Goal: Information Seeking & Learning: Check status

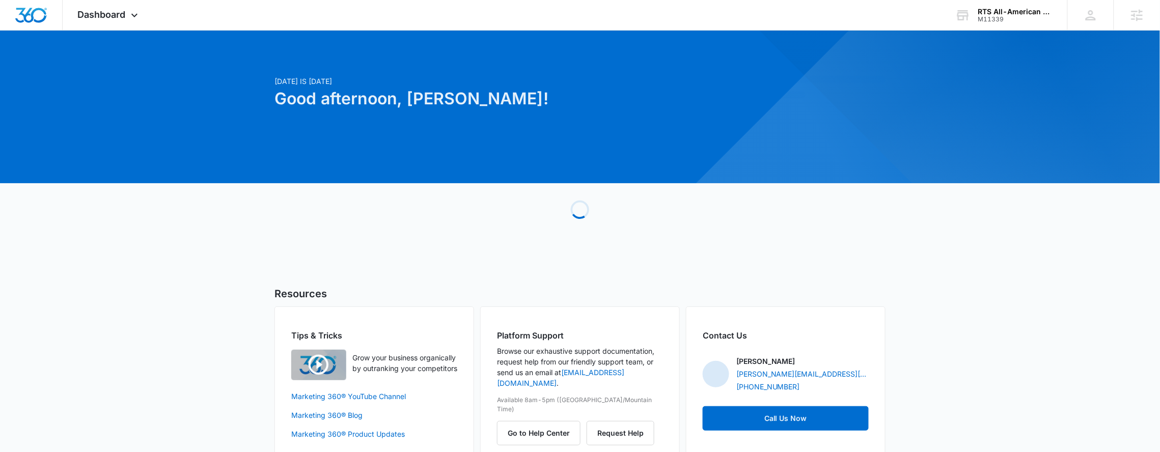
scroll to position [22, 0]
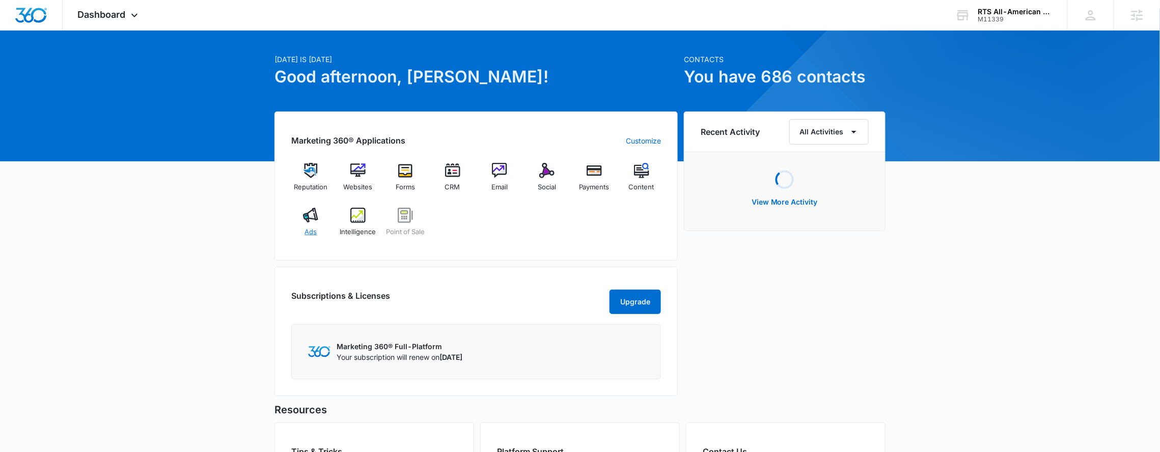
click at [319, 217] on div "Ads" at bounding box center [310, 226] width 39 height 37
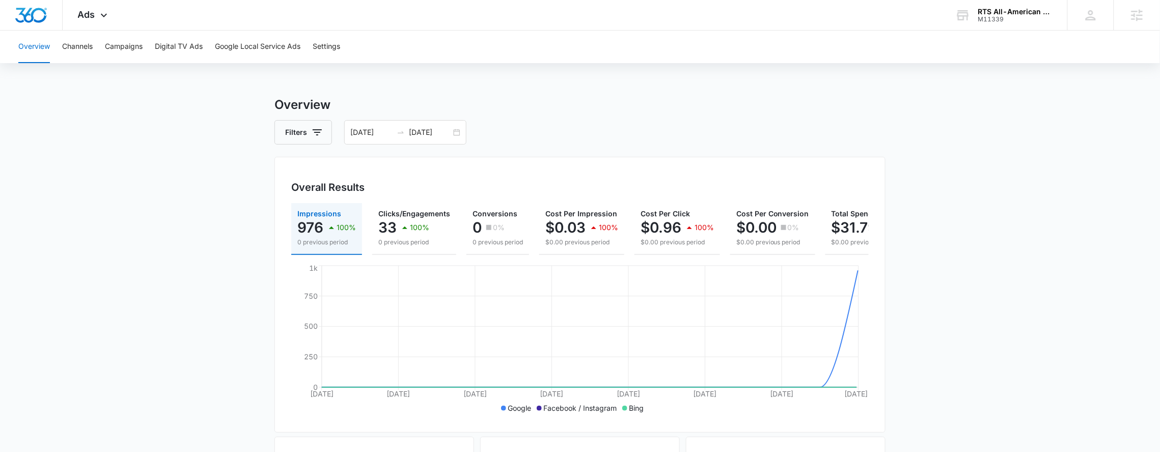
click at [453, 145] on div "Overview Filters [DATE] [DATE] Overall Results Impressions 976 100% 0 previous …" at bounding box center [579, 461] width 611 height 731
click at [457, 136] on div "[DATE] [DATE]" at bounding box center [405, 132] width 122 height 24
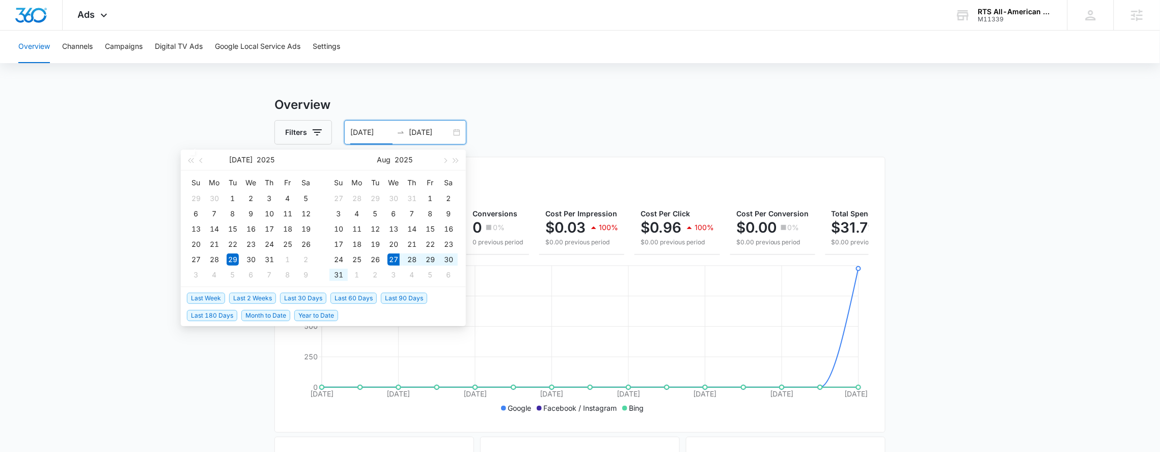
click at [219, 297] on span "Last Week" at bounding box center [206, 298] width 38 height 11
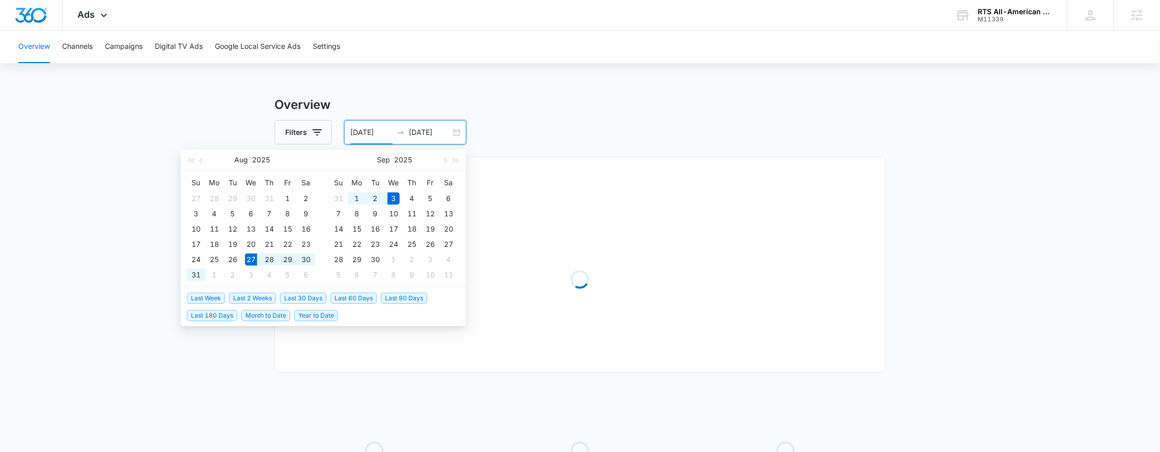
type input "[DATE]"
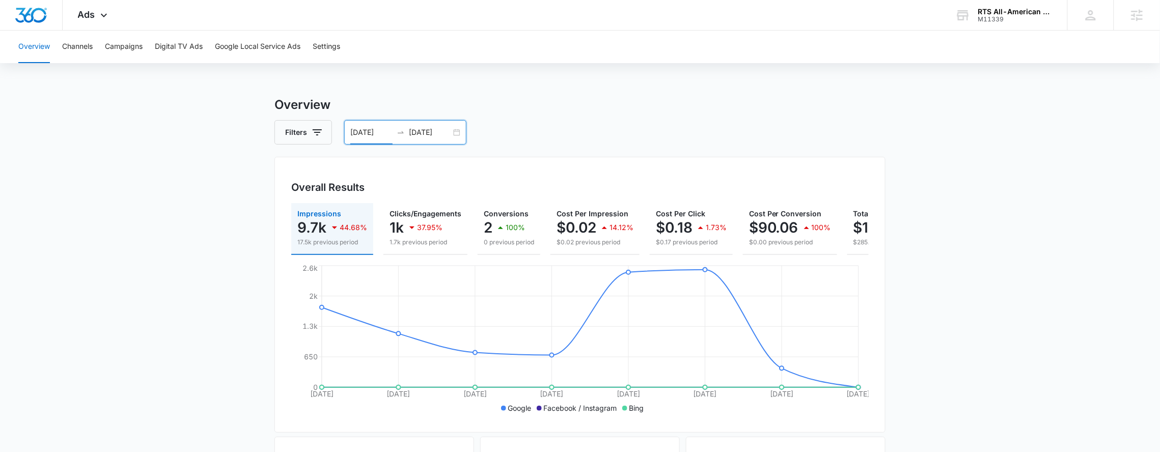
click at [384, 133] on input "[DATE]" at bounding box center [371, 132] width 42 height 11
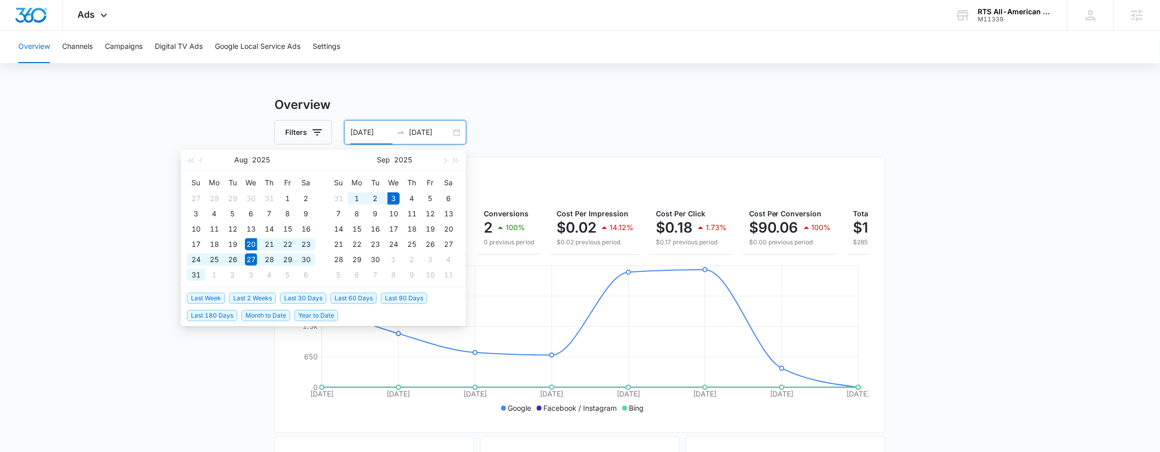
click at [255, 294] on span "Last 2 Weeks" at bounding box center [252, 298] width 47 height 11
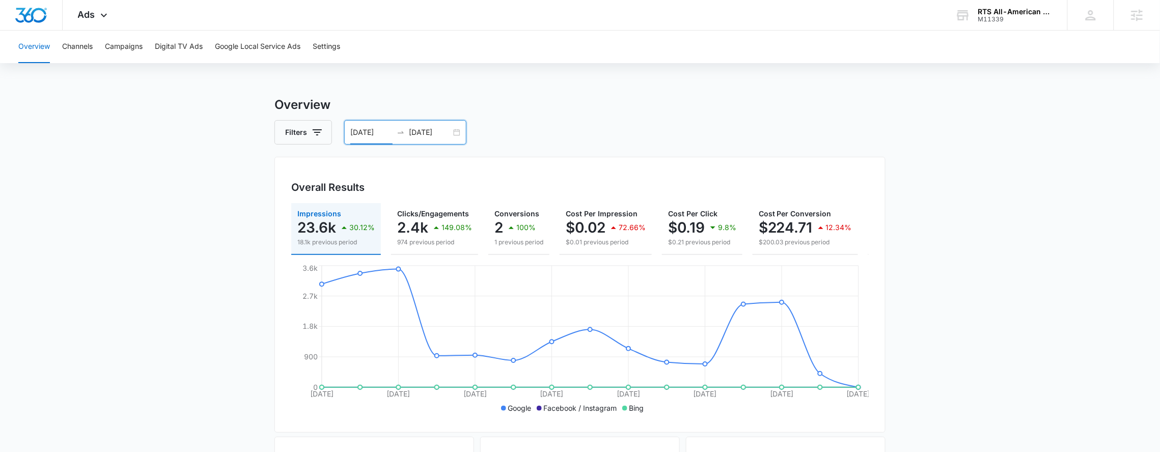
click at [359, 120] on div "Overview Filters [DATE] [DATE] Overall Results Impressions 23.6k 30.12% 18.1k p…" at bounding box center [579, 461] width 611 height 731
click at [367, 131] on input "[DATE]" at bounding box center [371, 132] width 42 height 11
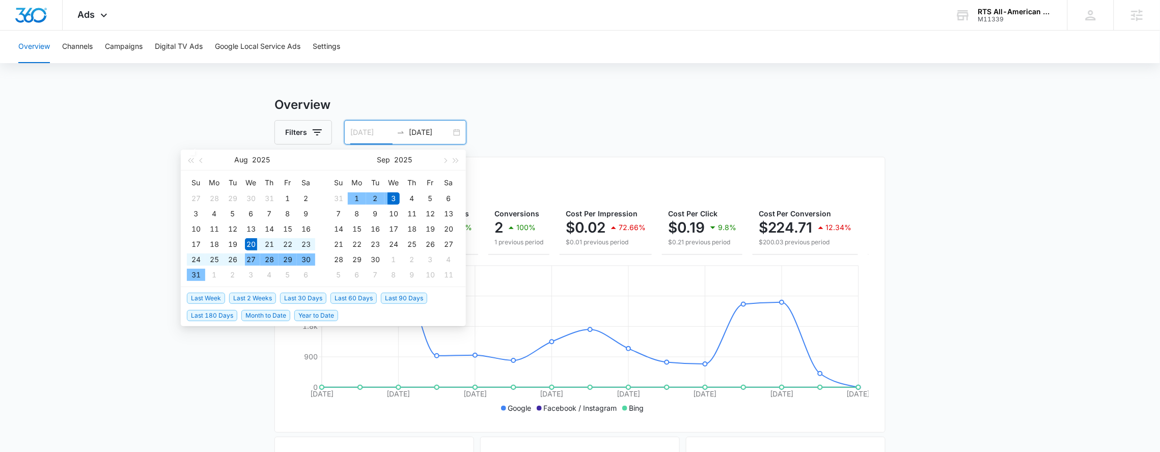
type input "[DATE]"
click at [251, 245] on div "20" at bounding box center [251, 244] width 12 height 12
type input "[DATE]"
click at [377, 198] on div "2" at bounding box center [375, 198] width 12 height 12
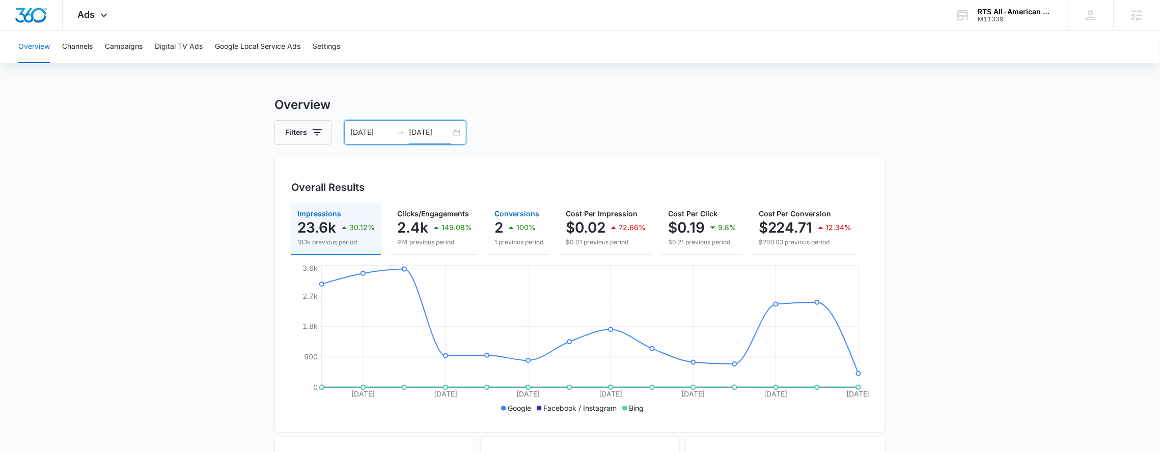
click at [528, 235] on div "100%" at bounding box center [520, 227] width 31 height 20
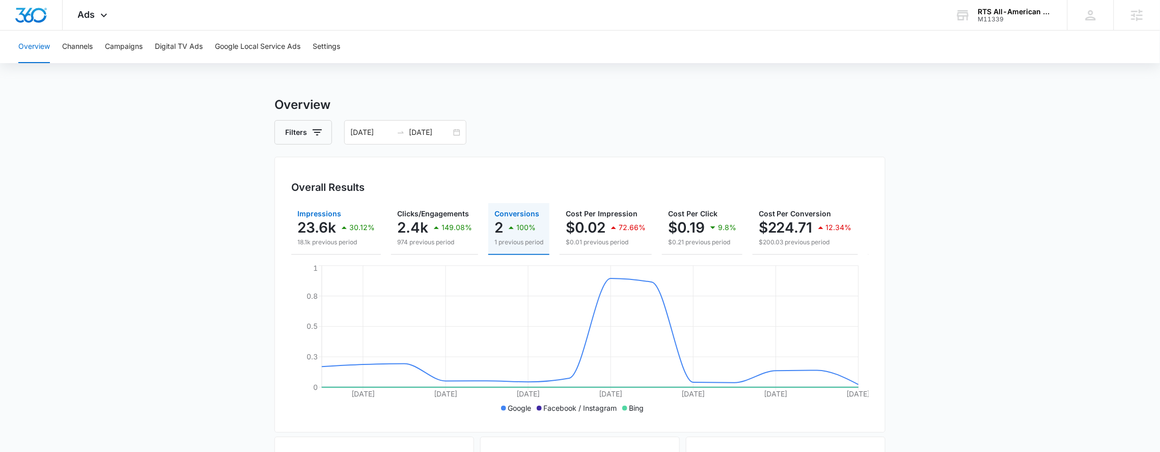
click at [359, 231] on p "30.12%" at bounding box center [361, 227] width 25 height 7
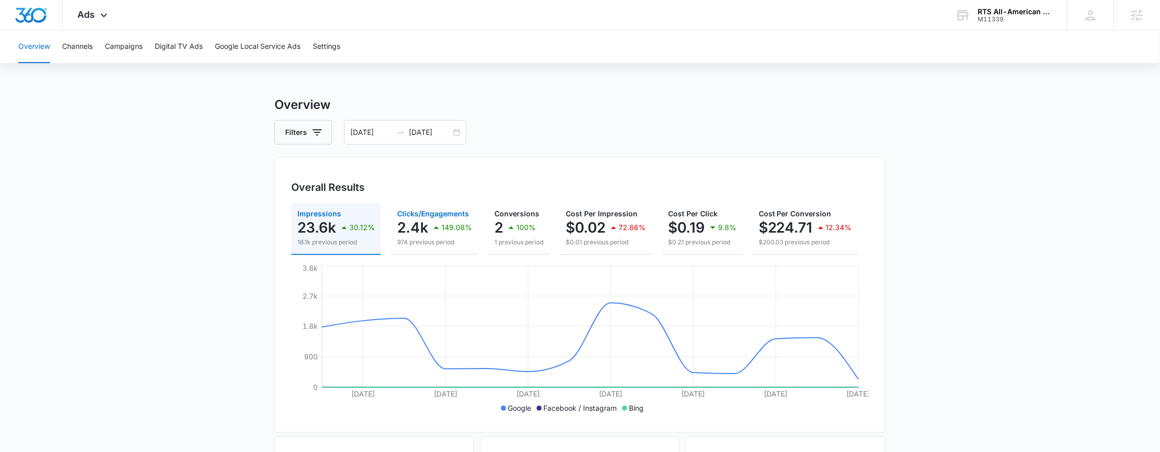
click at [444, 241] on p "974 previous period" at bounding box center [434, 242] width 75 height 9
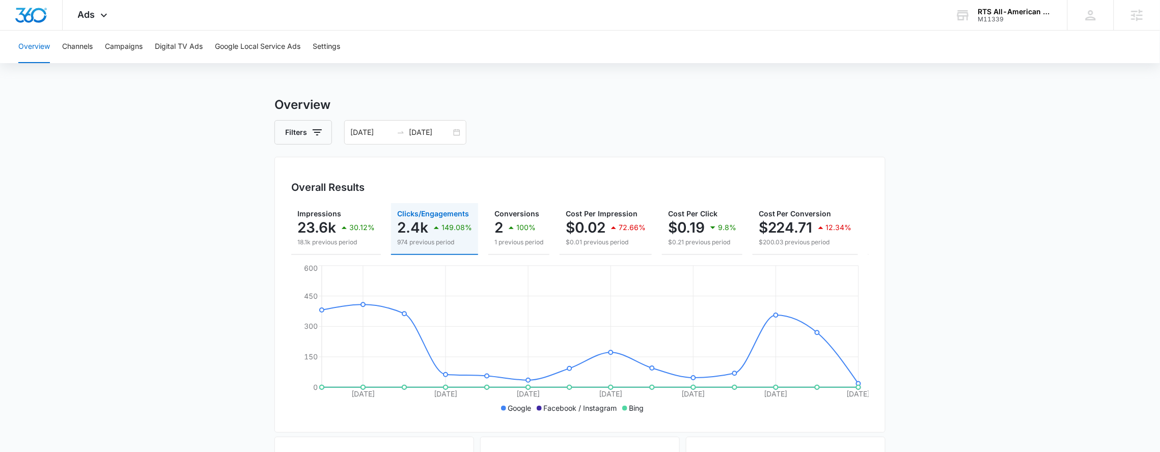
click at [493, 198] on div "Overall Results Impressions 23.6k 30.12% 18.1k previous period Clicks/Engagemen…" at bounding box center [579, 295] width 611 height 276
click at [523, 242] on p "1 previous period" at bounding box center [518, 242] width 49 height 9
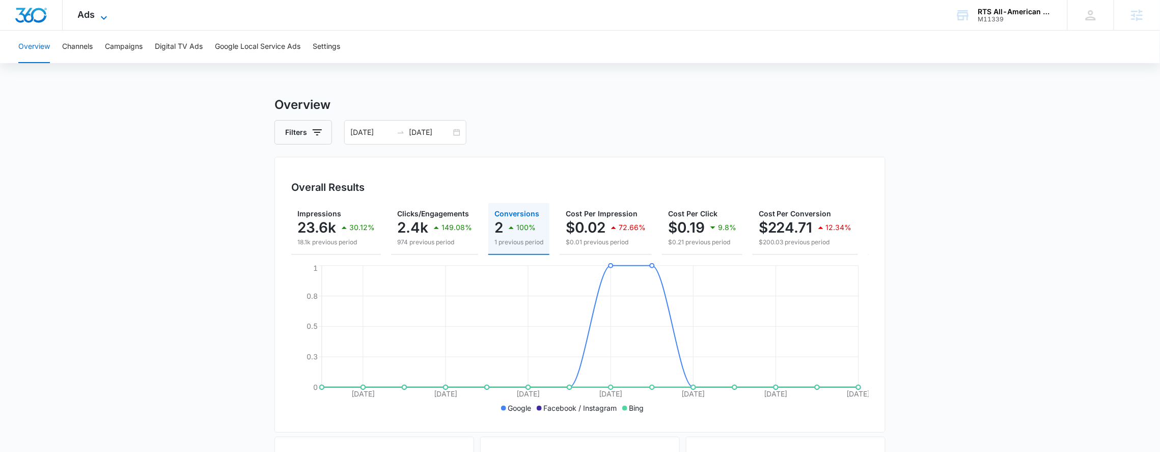
click at [98, 13] on icon at bounding box center [104, 18] width 12 height 12
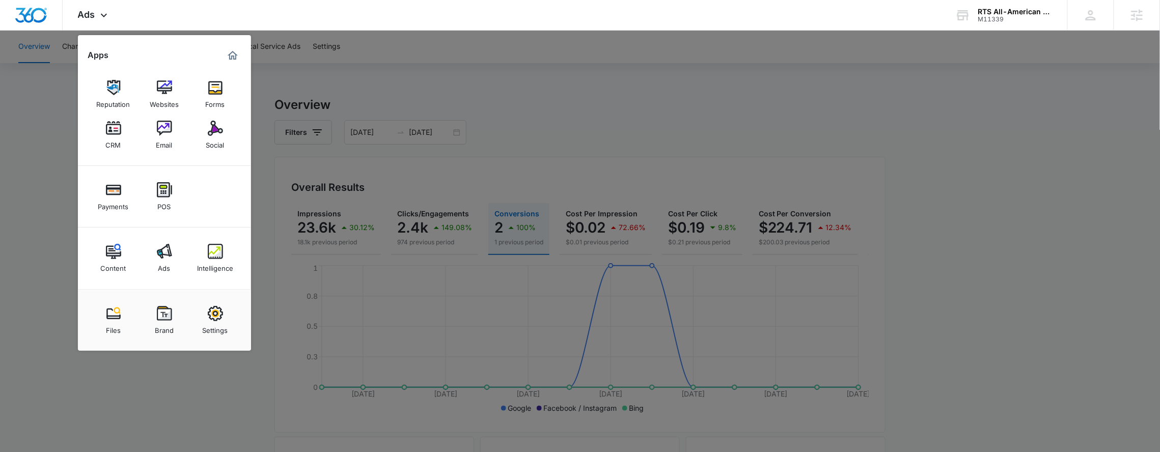
click at [208, 244] on img at bounding box center [215, 251] width 15 height 15
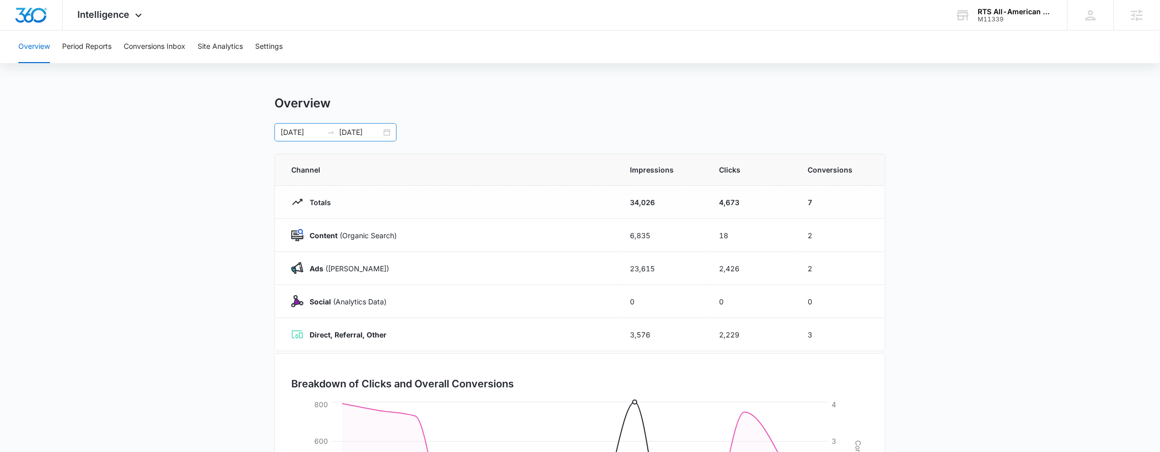
click at [382, 127] on div "[DATE] [DATE]" at bounding box center [335, 132] width 122 height 18
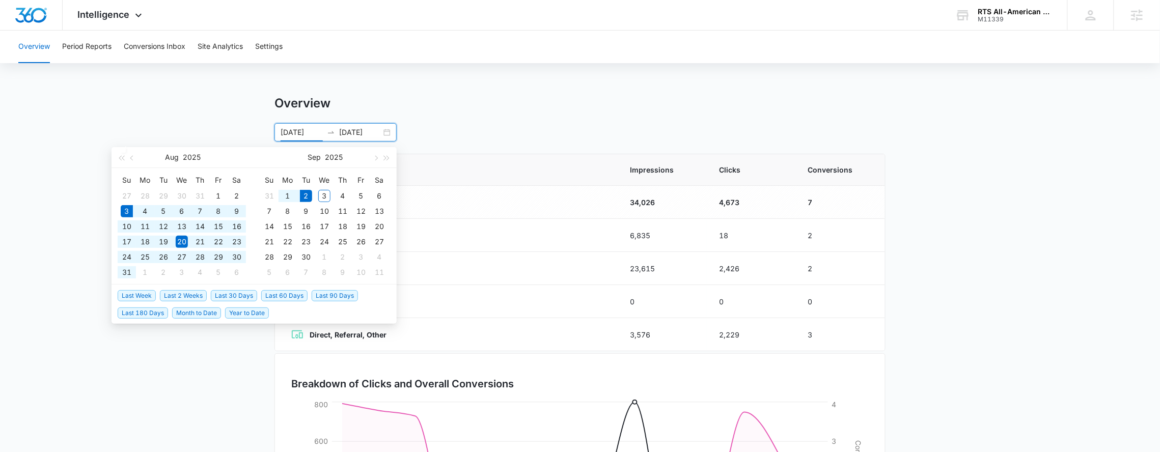
click at [240, 296] on span "Last 30 Days" at bounding box center [234, 295] width 46 height 11
type input "[DATE]"
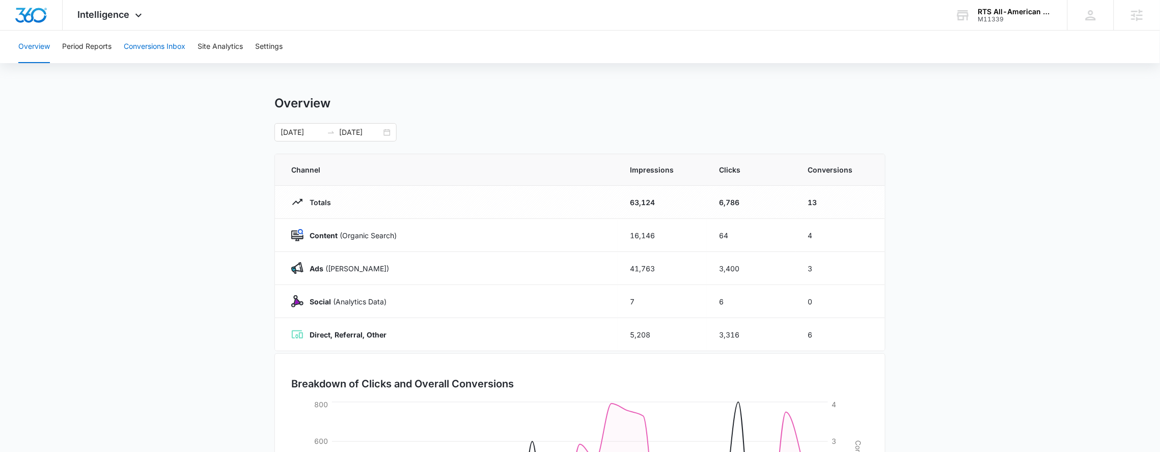
click at [158, 49] on button "Conversions Inbox" at bounding box center [155, 47] width 62 height 33
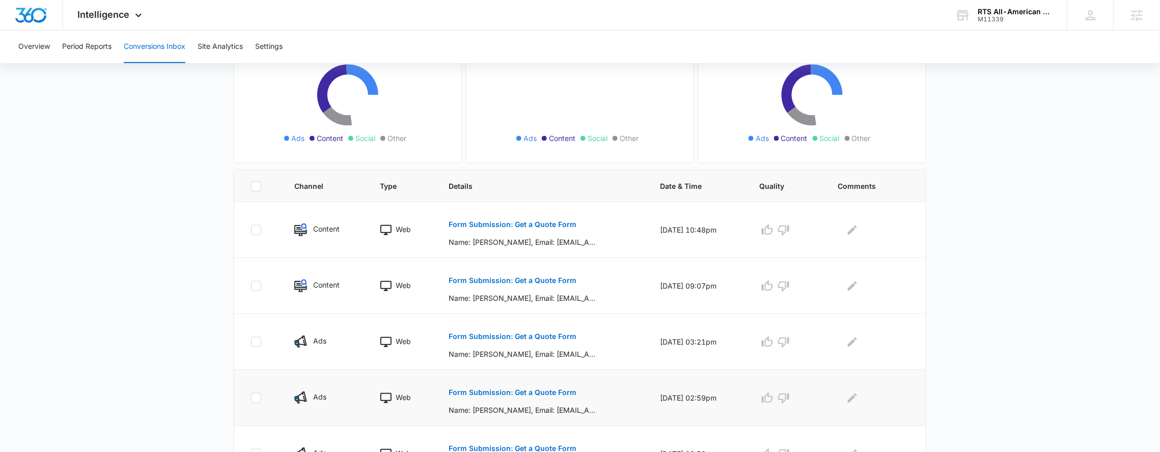
scroll to position [263, 0]
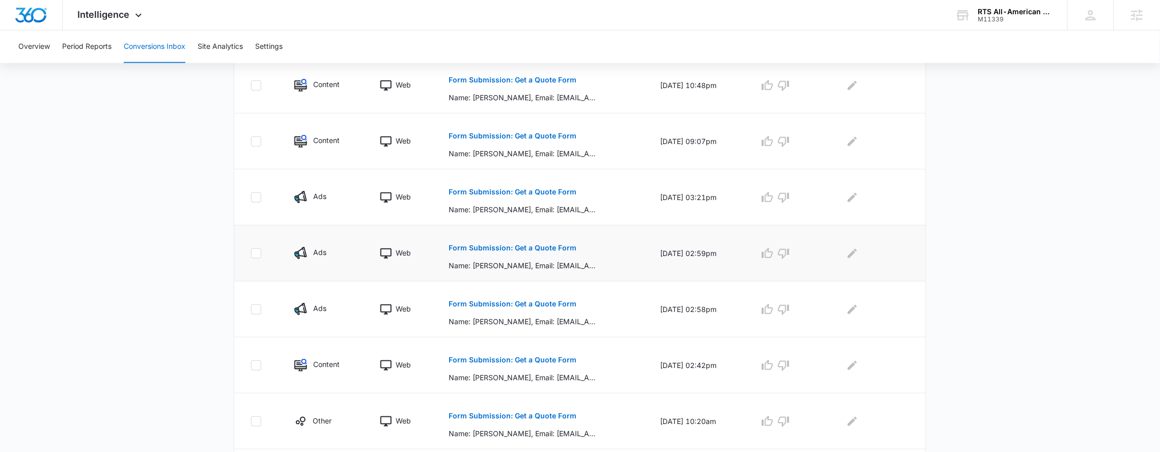
click at [497, 246] on p "Form Submission: Get a Quote Form" at bounding box center [513, 247] width 128 height 7
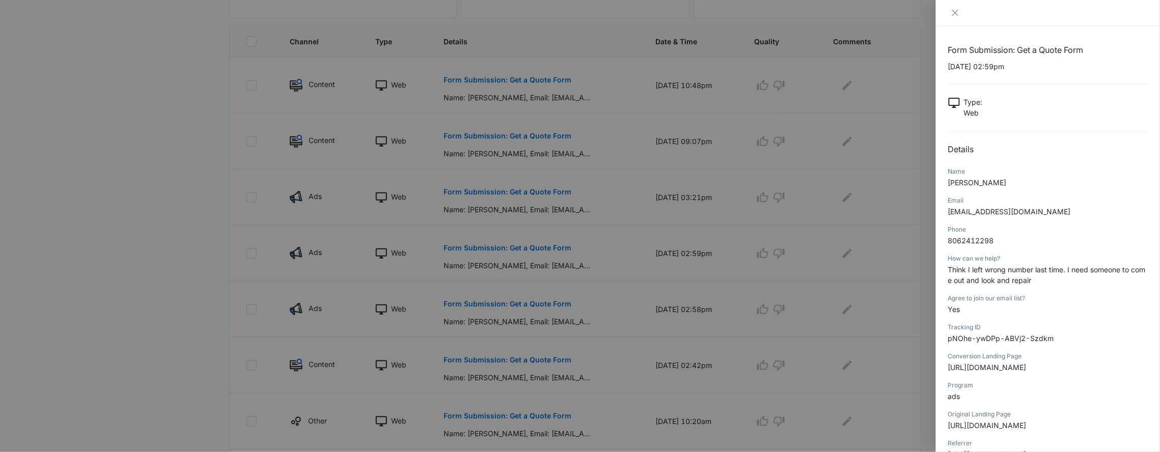
click at [603, 303] on div at bounding box center [580, 226] width 1160 height 452
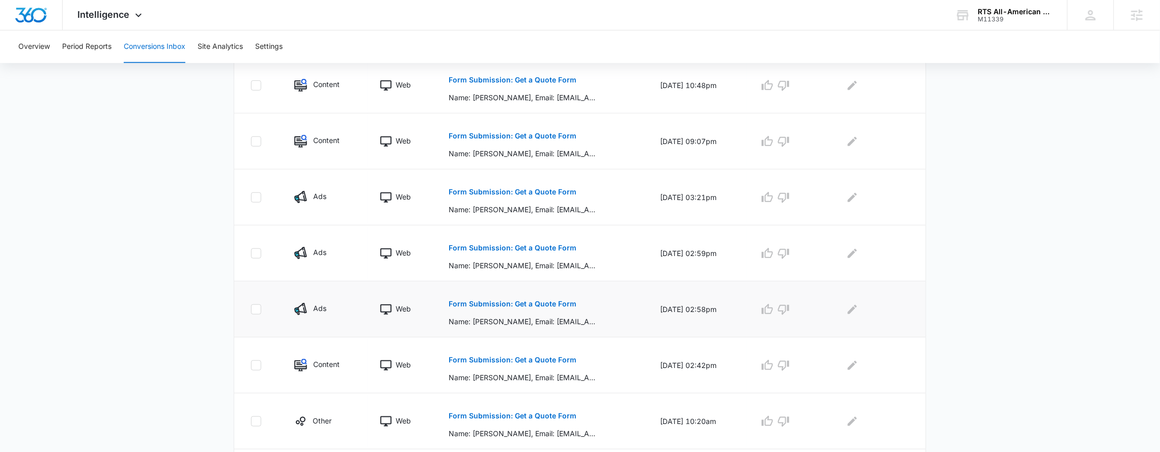
click at [526, 302] on p "Form Submission: Get a Quote Form" at bounding box center [513, 303] width 128 height 7
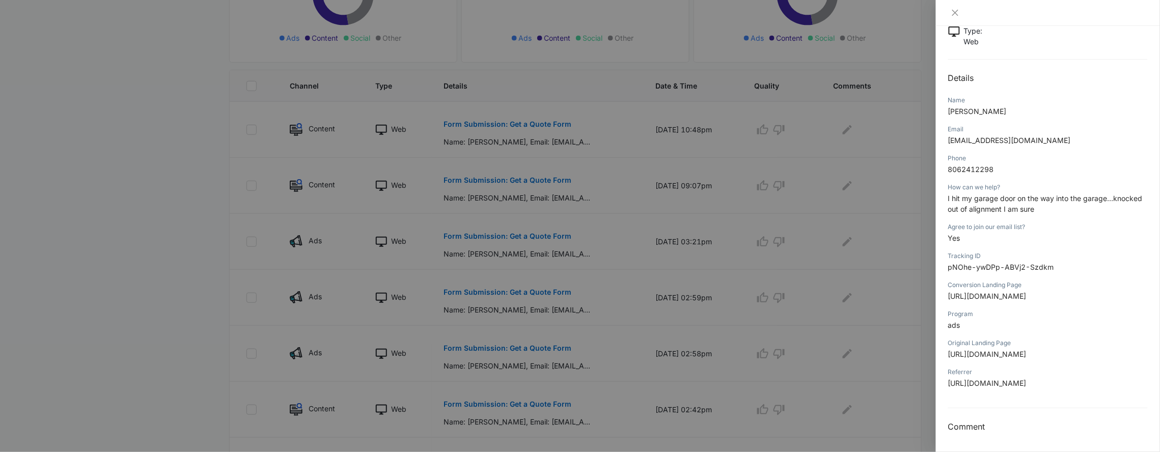
scroll to position [0, 0]
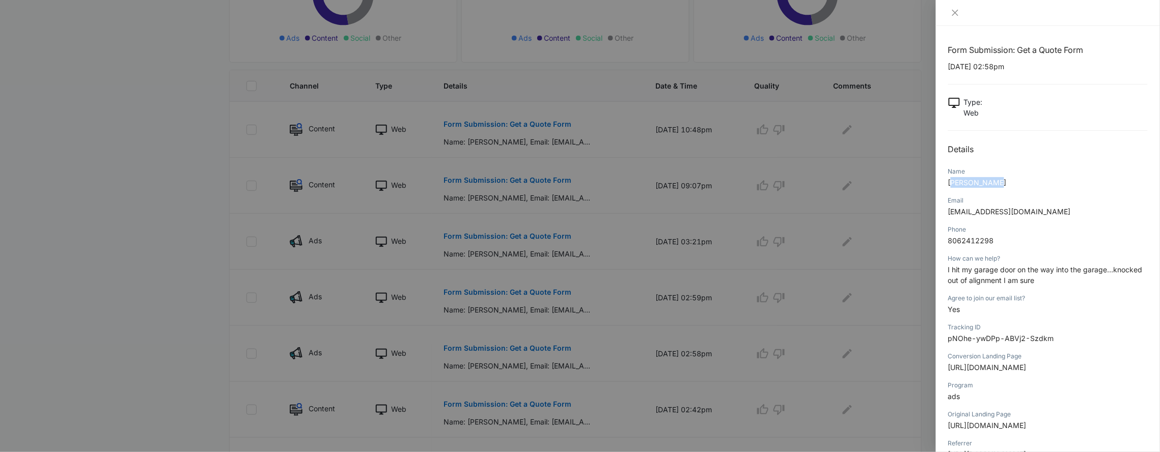
drag, startPoint x: 953, startPoint y: 183, endPoint x: 1003, endPoint y: 189, distance: 50.3
click at [1003, 189] on div "Name [PERSON_NAME]" at bounding box center [1048, 180] width 200 height 29
drag, startPoint x: 1073, startPoint y: 305, endPoint x: 1052, endPoint y: 301, distance: 21.2
click at [1073, 305] on p "Yes" at bounding box center [1048, 309] width 200 height 11
drag, startPoint x: 948, startPoint y: 183, endPoint x: 967, endPoint y: 188, distance: 20.6
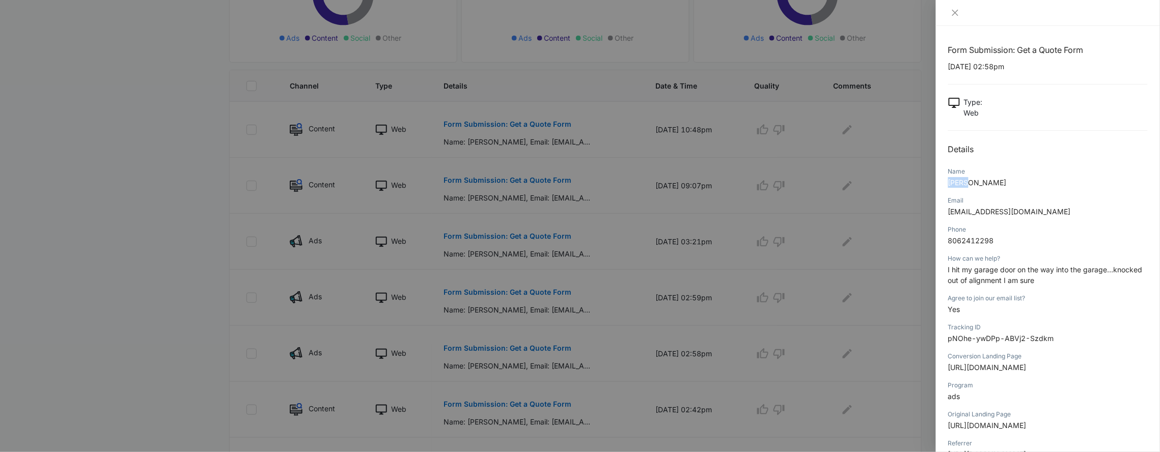
click at [967, 188] on div "Form Submission: Get a Quote Form [DATE] 02:58pm Type : Web Details Name [PERSO…" at bounding box center [1048, 239] width 224 height 426
click at [613, 108] on div at bounding box center [580, 226] width 1160 height 452
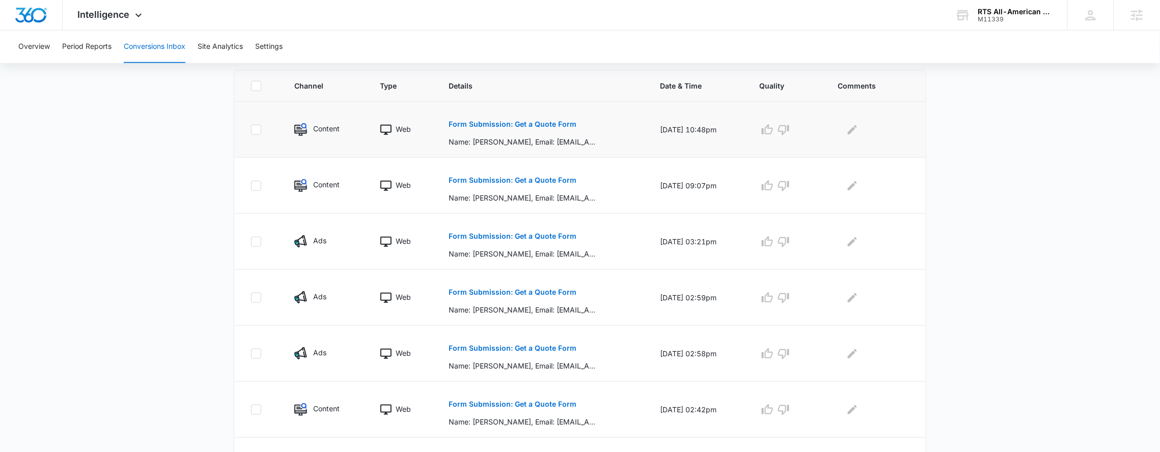
click at [535, 123] on p "Form Submission: Get a Quote Form" at bounding box center [513, 124] width 128 height 7
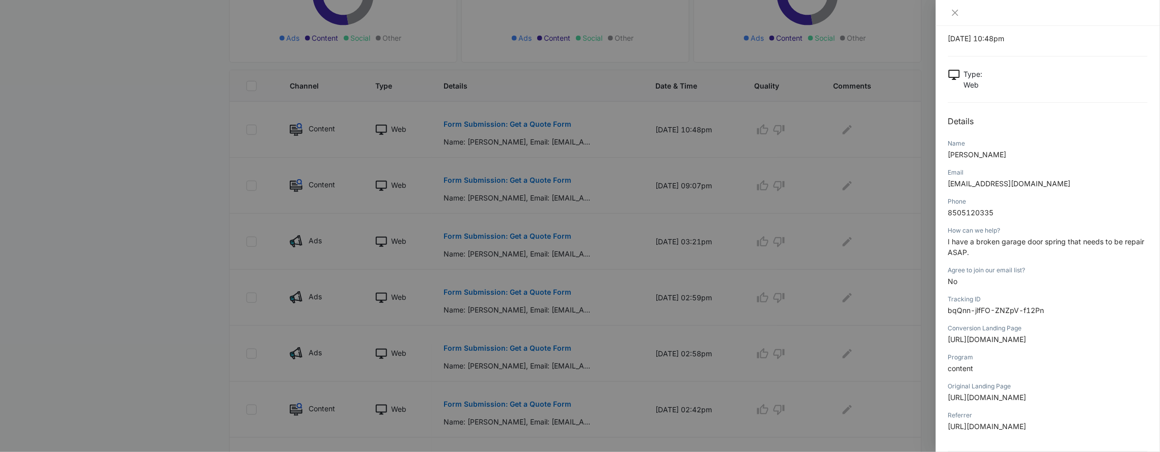
scroll to position [72, 0]
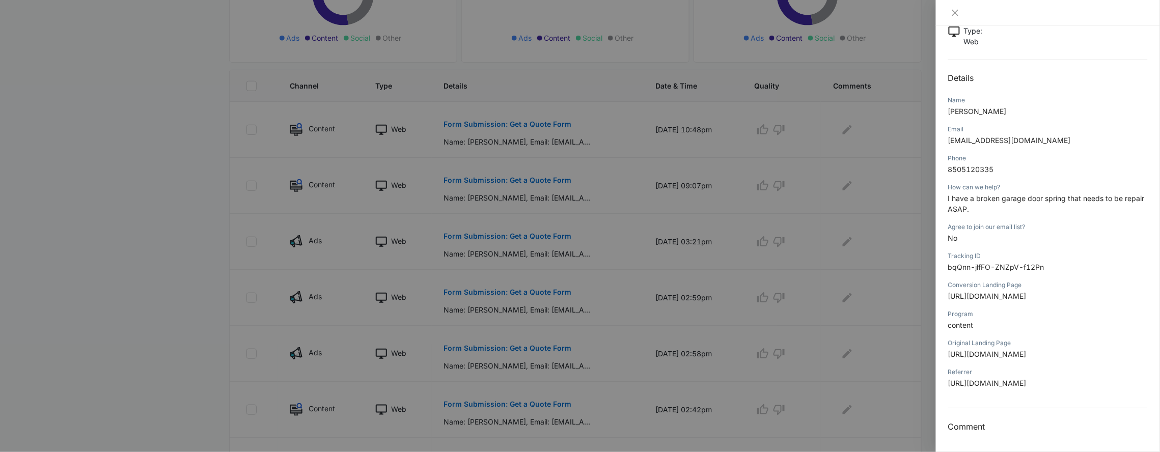
click at [517, 148] on div at bounding box center [580, 226] width 1160 height 452
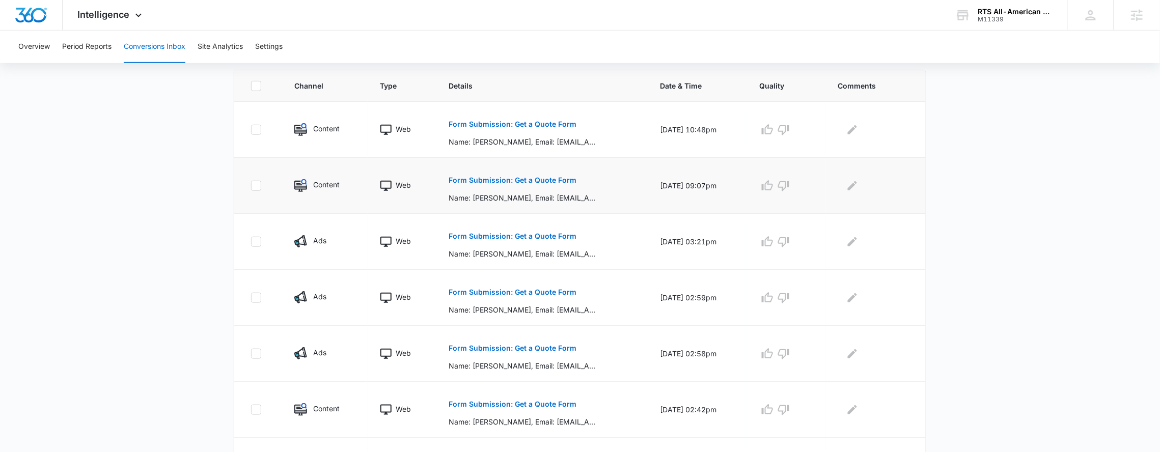
click at [534, 179] on p "Form Submission: Get a Quote Form" at bounding box center [513, 180] width 128 height 7
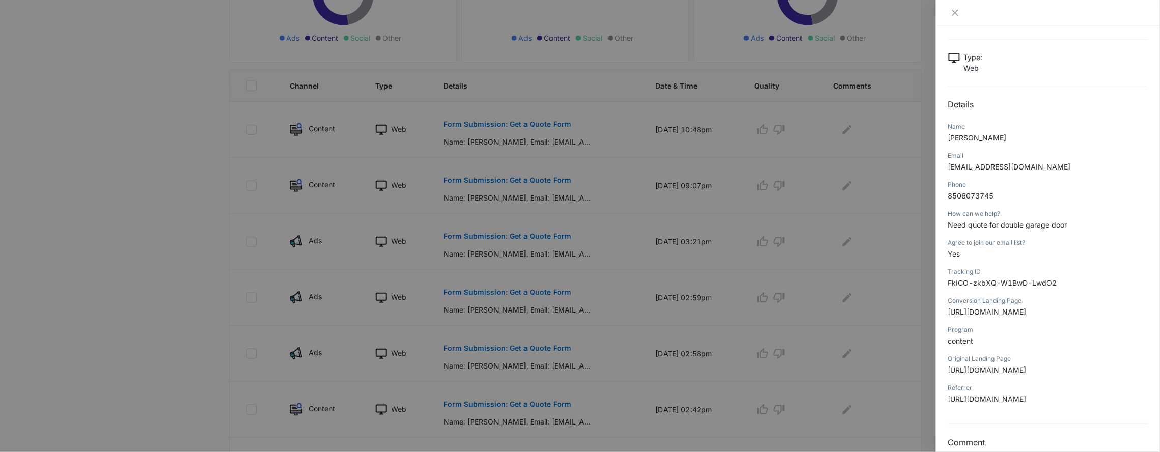
scroll to position [61, 0]
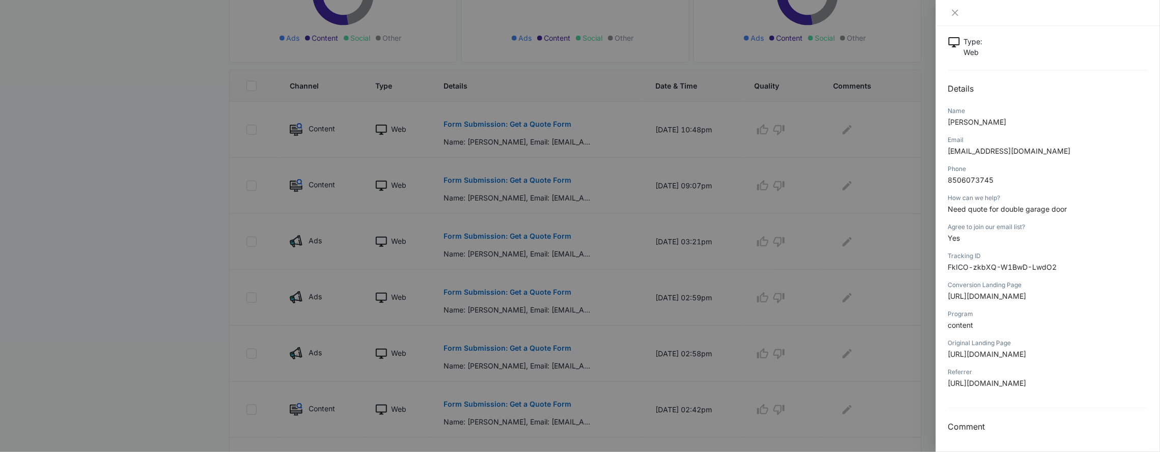
click at [587, 244] on div at bounding box center [580, 226] width 1160 height 452
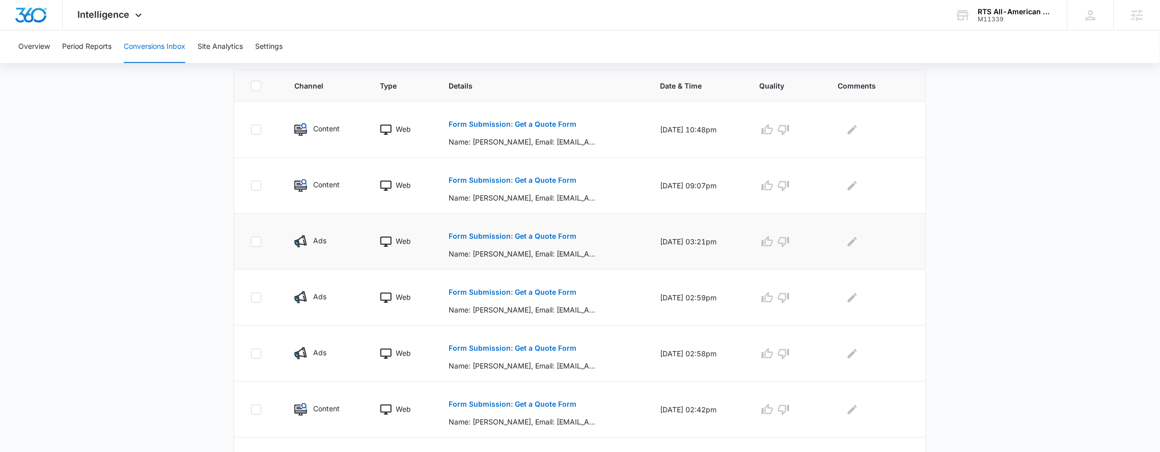
click at [535, 238] on p "Form Submission: Get a Quote Form" at bounding box center [513, 236] width 128 height 7
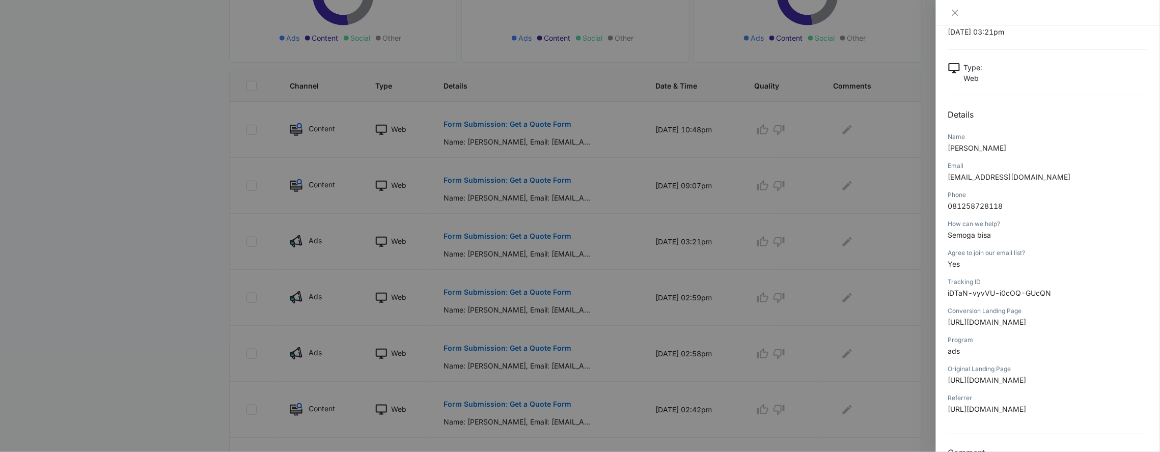
scroll to position [157, 0]
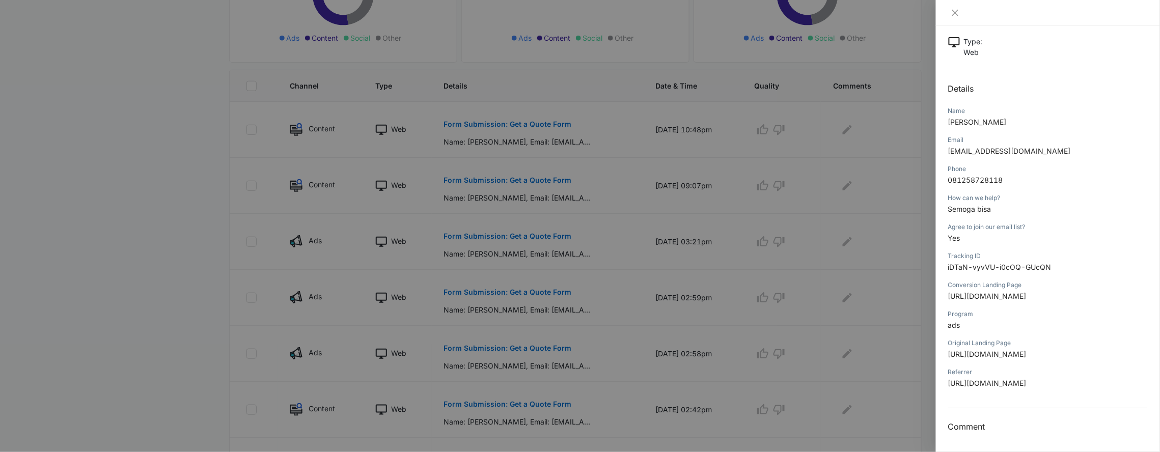
click at [554, 220] on div at bounding box center [580, 226] width 1160 height 452
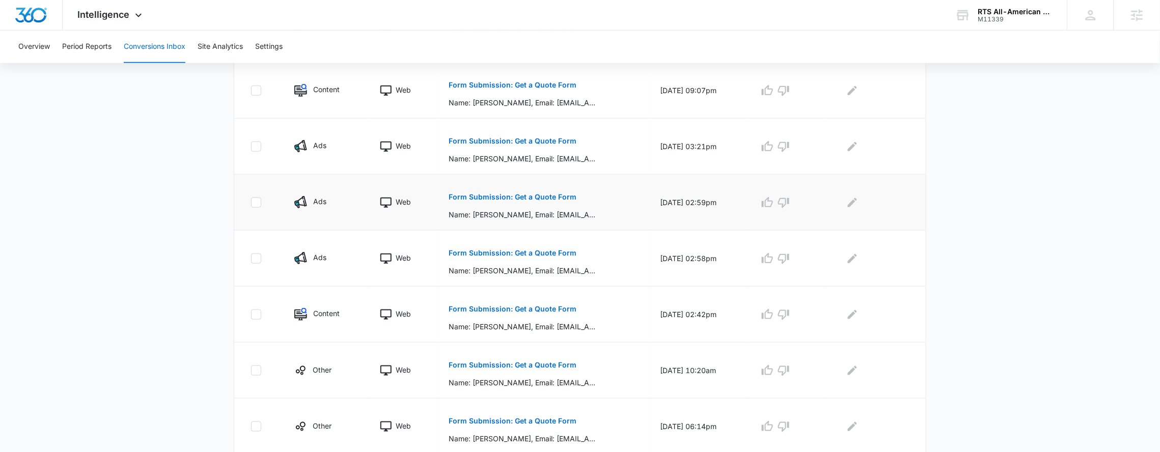
scroll to position [299, 0]
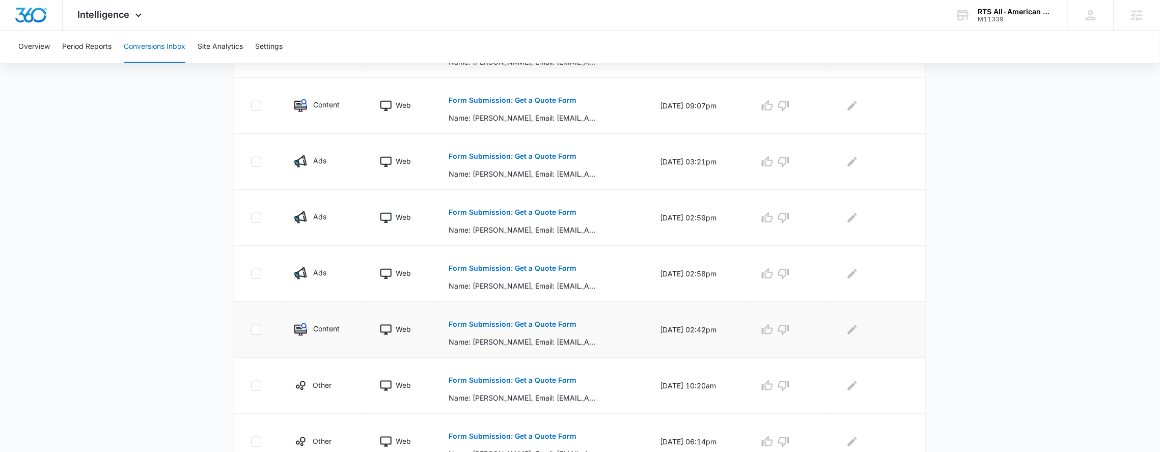
click at [522, 328] on p "Form Submission: Get a Quote Form" at bounding box center [513, 324] width 128 height 7
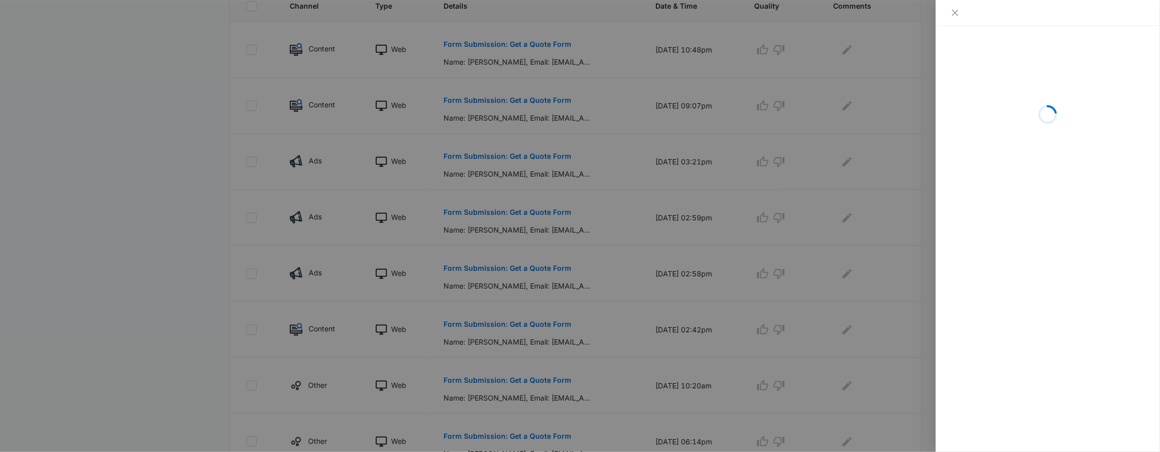
click at [559, 340] on div at bounding box center [580, 226] width 1160 height 452
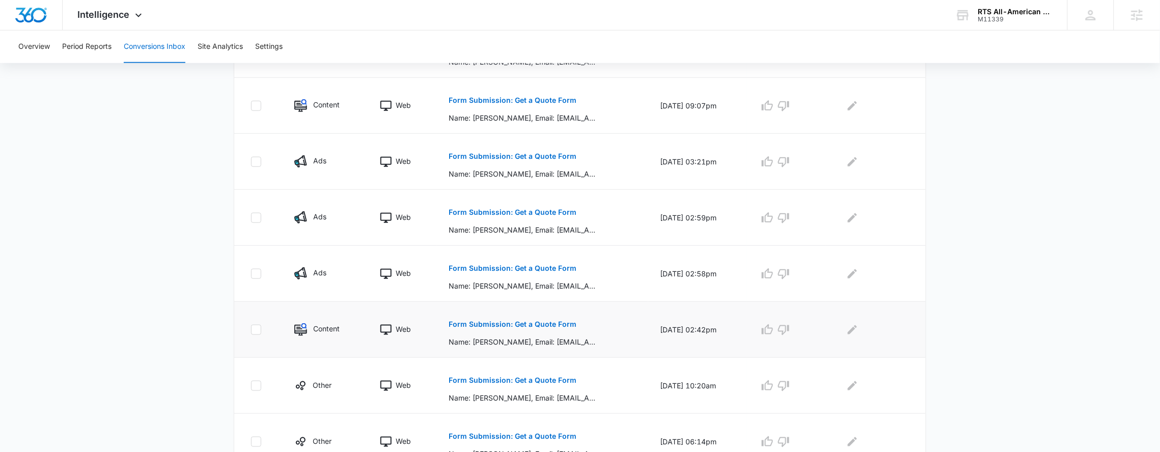
click at [553, 328] on p "Form Submission: Get a Quote Form" at bounding box center [513, 324] width 128 height 7
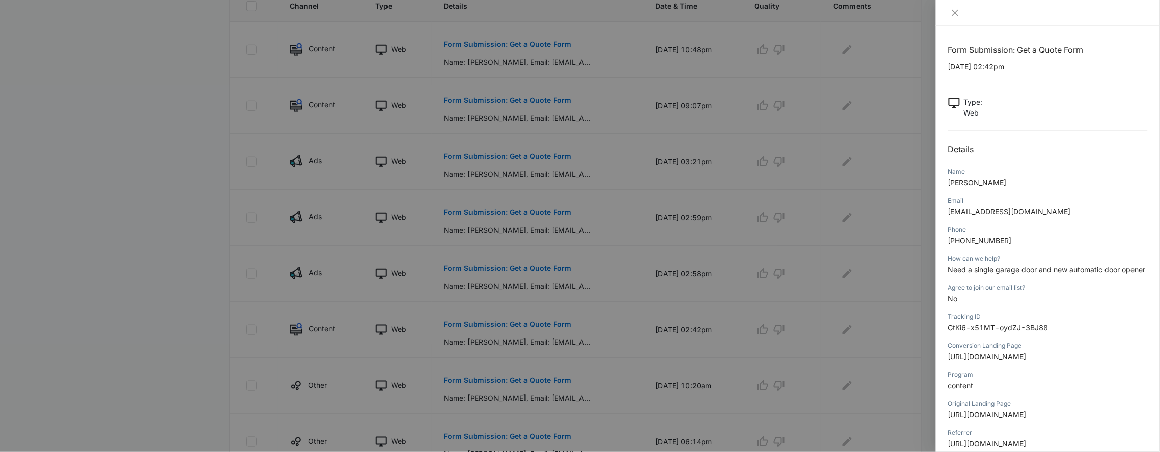
click at [511, 265] on div at bounding box center [580, 226] width 1160 height 452
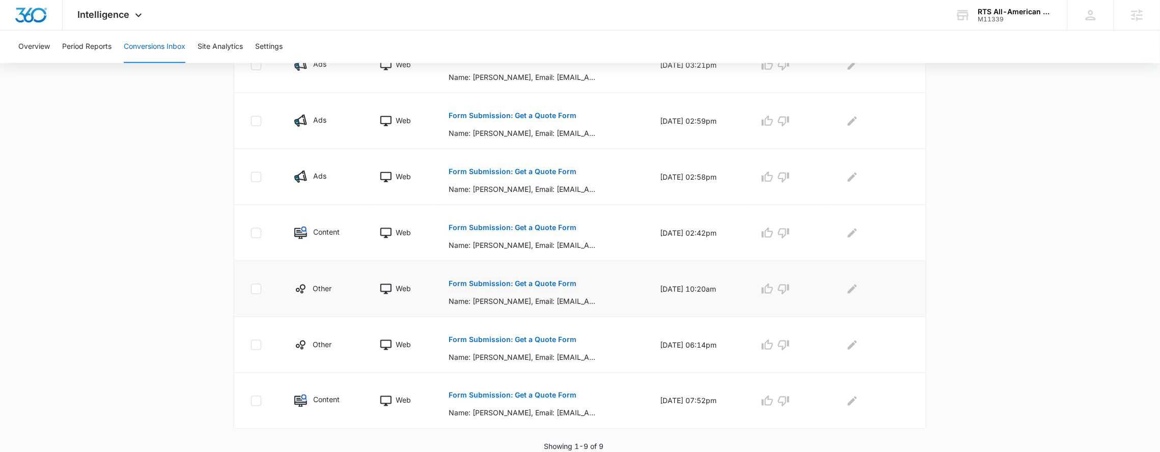
scroll to position [396, 0]
click at [499, 283] on p "Form Submission: Get a Quote Form" at bounding box center [513, 283] width 128 height 7
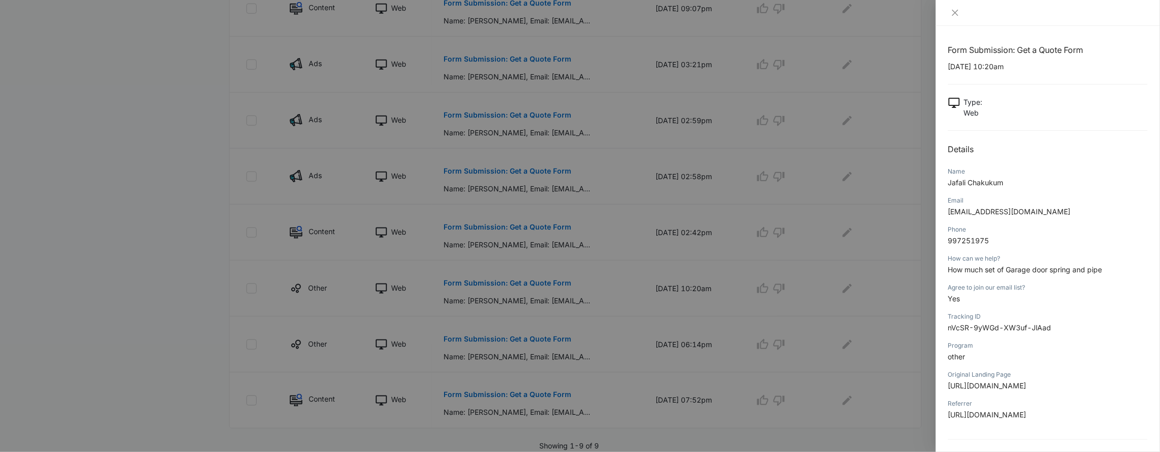
click at [878, 290] on div at bounding box center [580, 226] width 1160 height 452
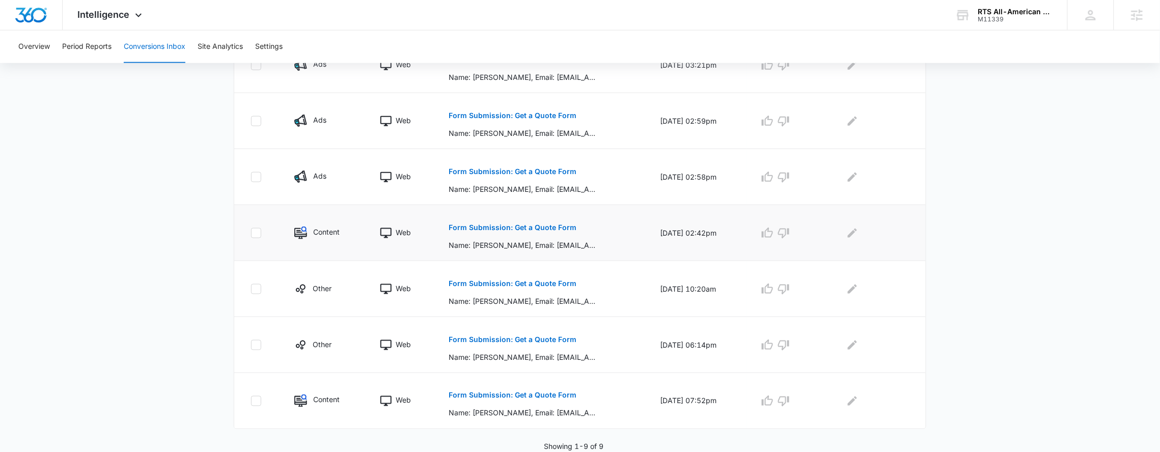
click at [538, 232] on button "Form Submission: Get a Quote Form" at bounding box center [513, 227] width 128 height 24
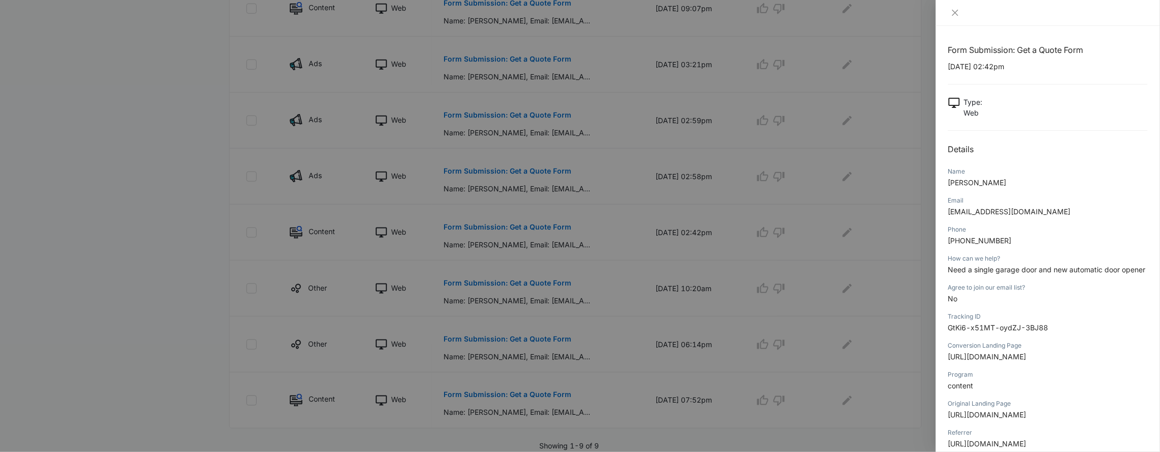
click at [613, 266] on div at bounding box center [580, 226] width 1160 height 452
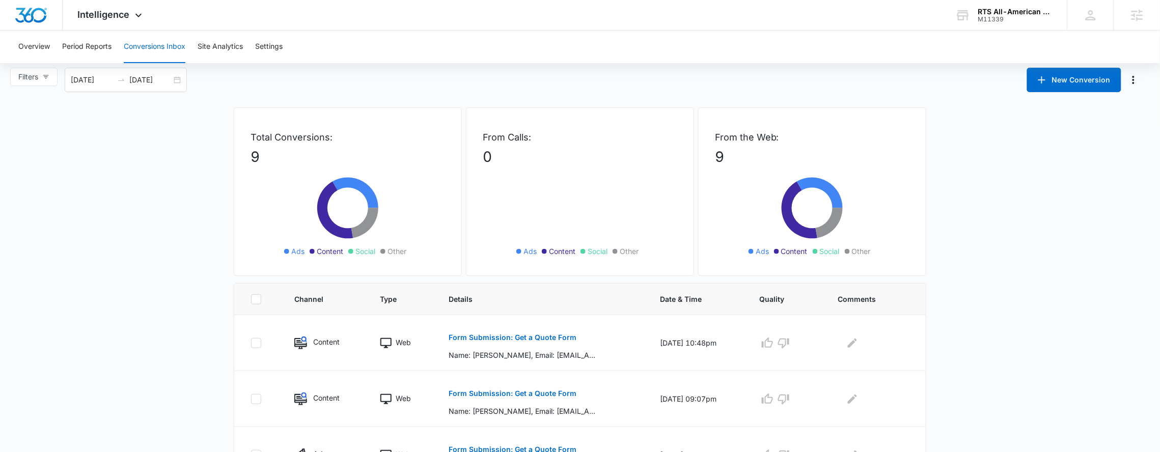
scroll to position [0, 0]
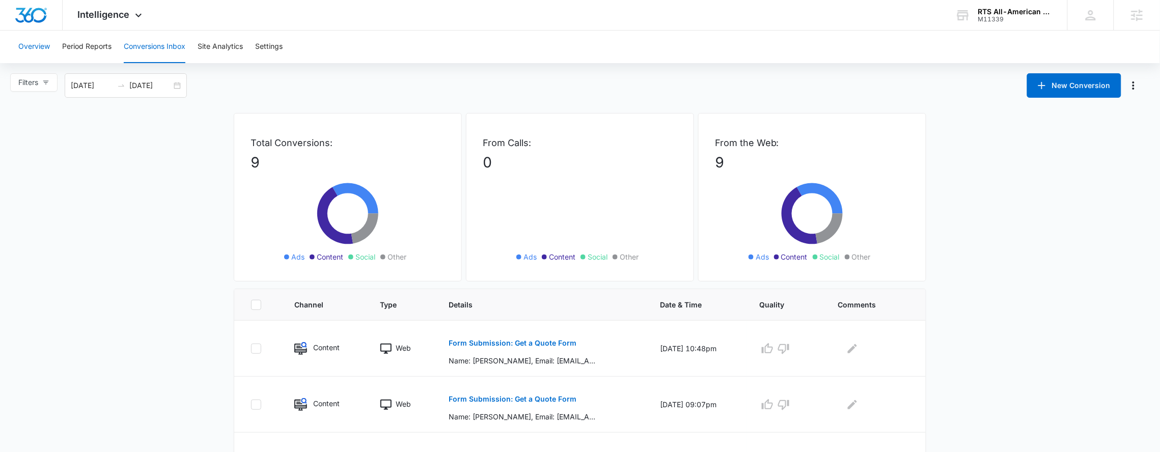
click at [38, 45] on button "Overview" at bounding box center [34, 47] width 32 height 33
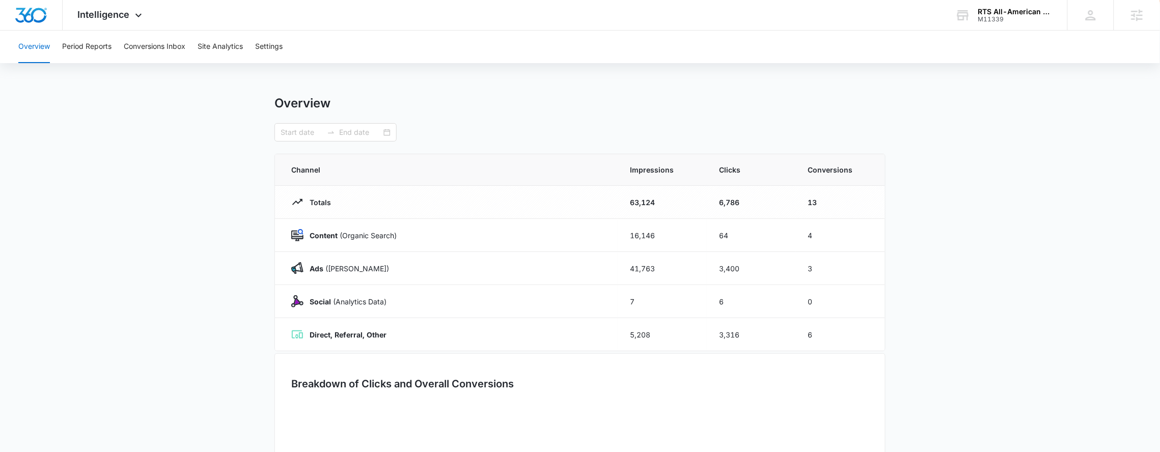
type input "[DATE]"
click at [130, 19] on div "Intelligence Apps Reputation Websites Forms CRM Email Social Payments POS Conte…" at bounding box center [111, 15] width 97 height 30
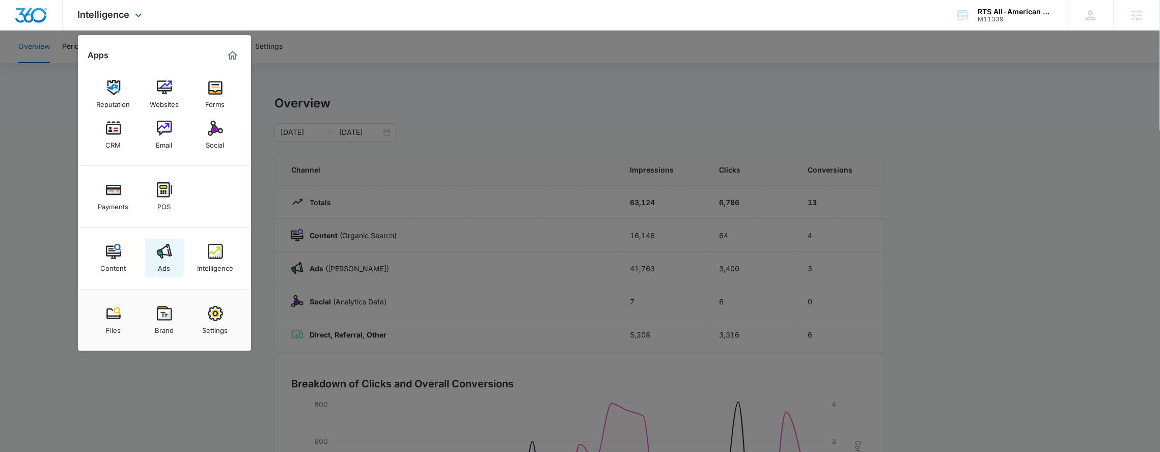
click at [177, 263] on link "Ads" at bounding box center [164, 258] width 39 height 39
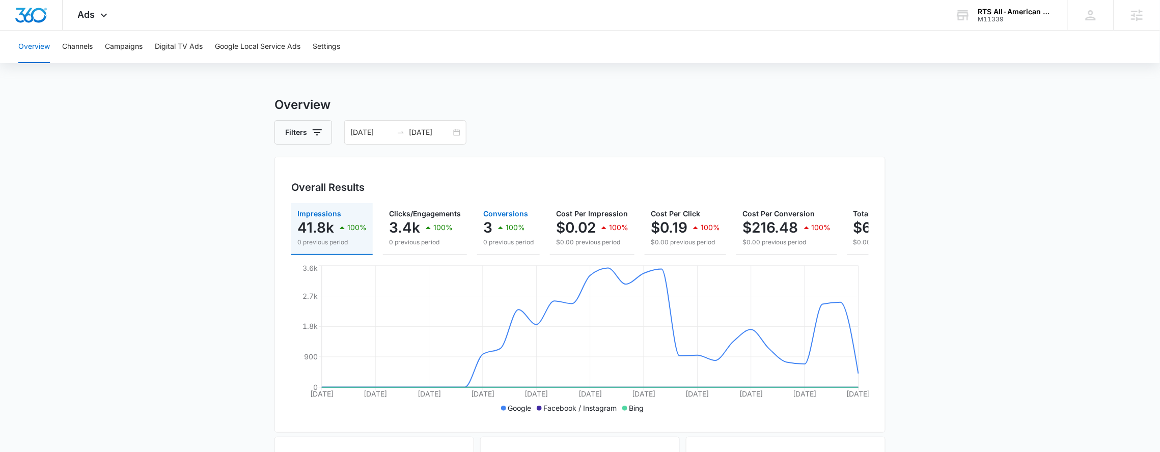
click at [516, 239] on p "0 previous period" at bounding box center [508, 242] width 50 height 9
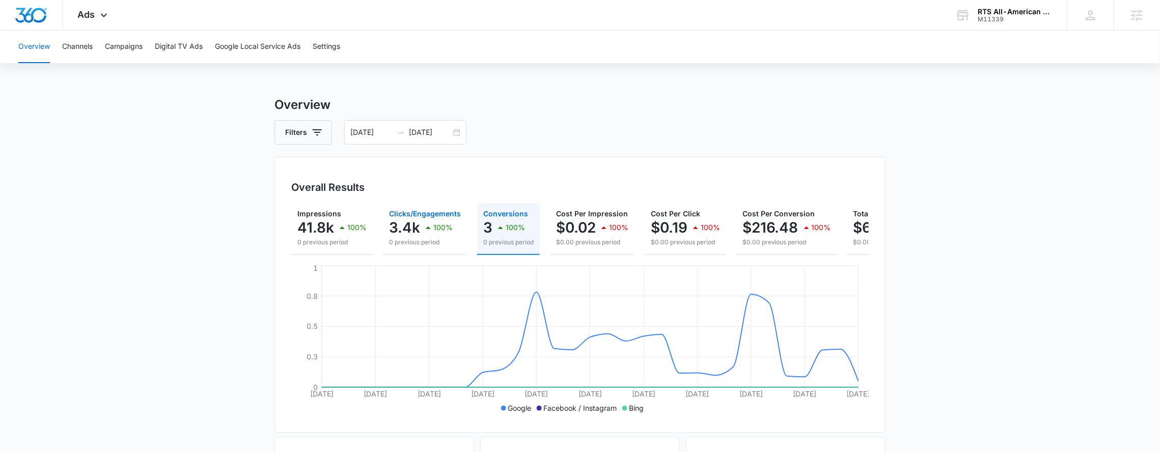
click at [425, 223] on icon "button" at bounding box center [428, 227] width 12 height 12
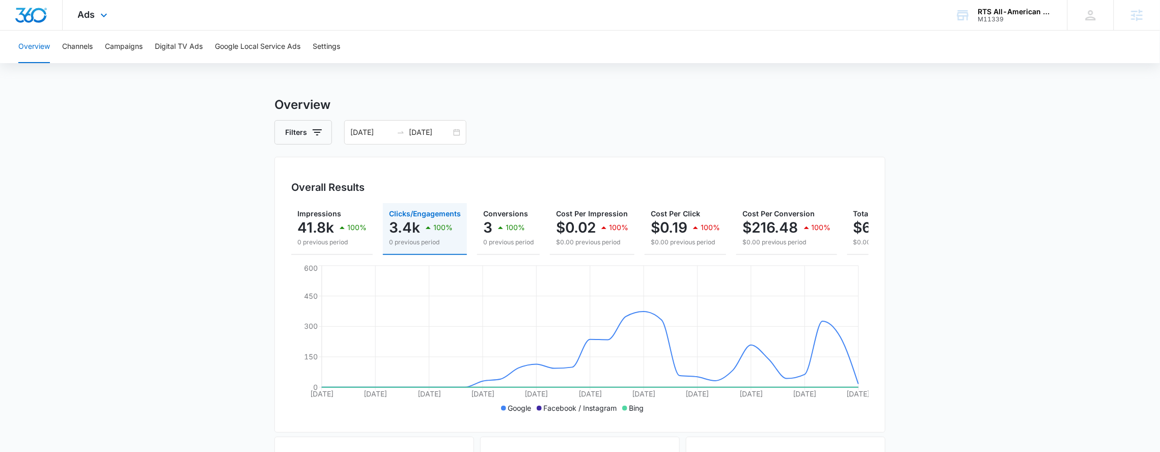
click at [91, 4] on div "Ads Apps Reputation Websites Forms CRM Email Social Payments POS Content Ads In…" at bounding box center [94, 15] width 63 height 30
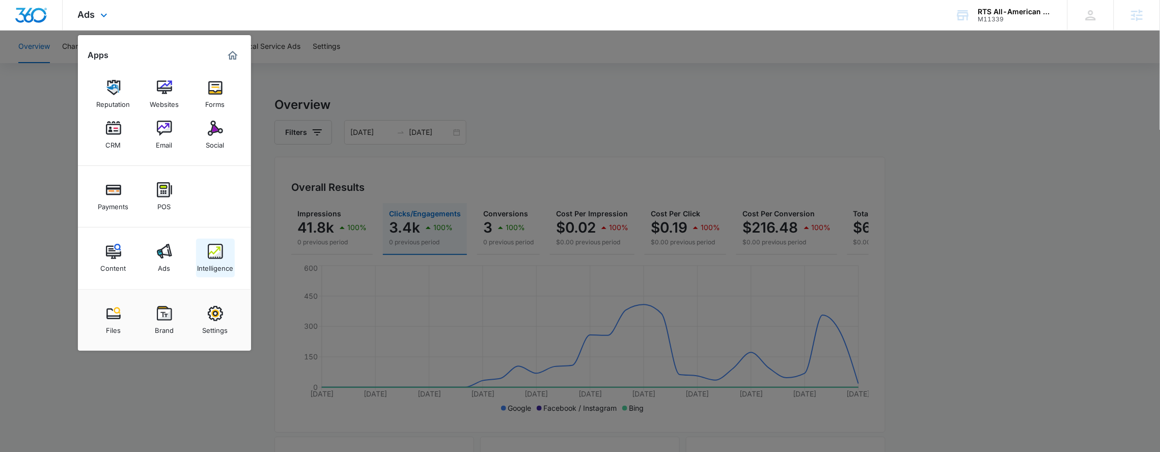
click at [205, 249] on link "Intelligence" at bounding box center [215, 258] width 39 height 39
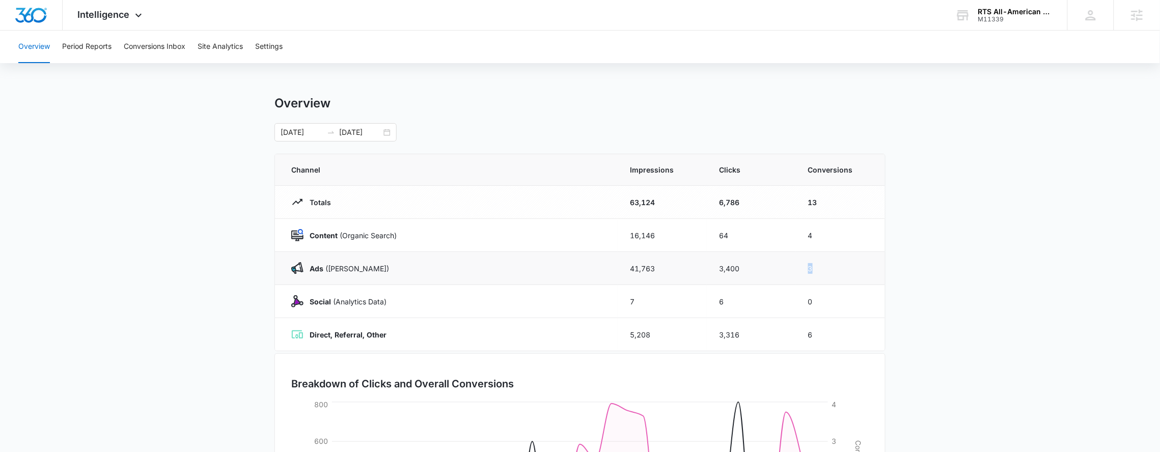
drag, startPoint x: 822, startPoint y: 270, endPoint x: 808, endPoint y: 268, distance: 13.8
click at [808, 268] on td "3" at bounding box center [840, 268] width 89 height 33
drag, startPoint x: 808, startPoint y: 268, endPoint x: 822, endPoint y: 273, distance: 15.0
click at [822, 273] on td "3" at bounding box center [840, 268] width 89 height 33
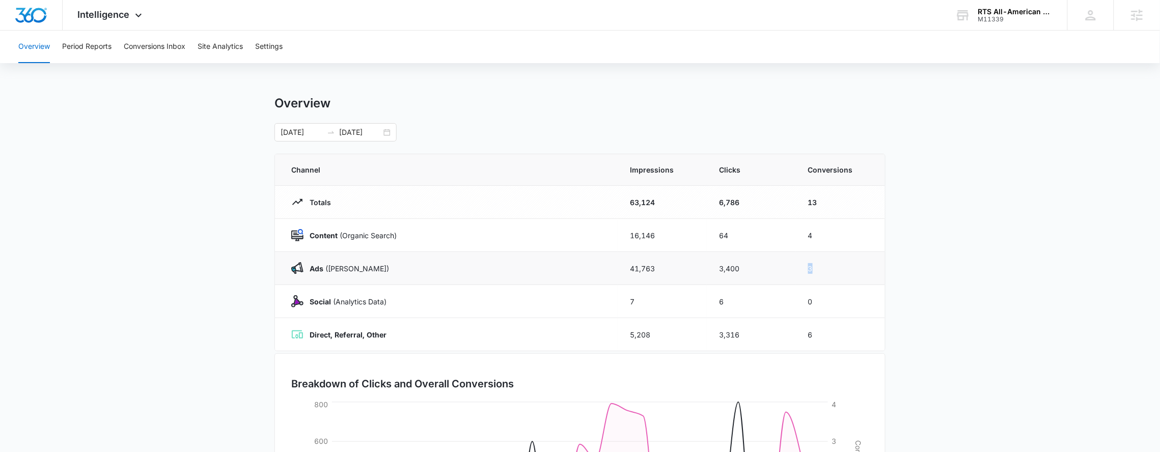
click at [822, 273] on td "3" at bounding box center [840, 268] width 89 height 33
click at [158, 51] on button "Conversions Inbox" at bounding box center [155, 47] width 62 height 33
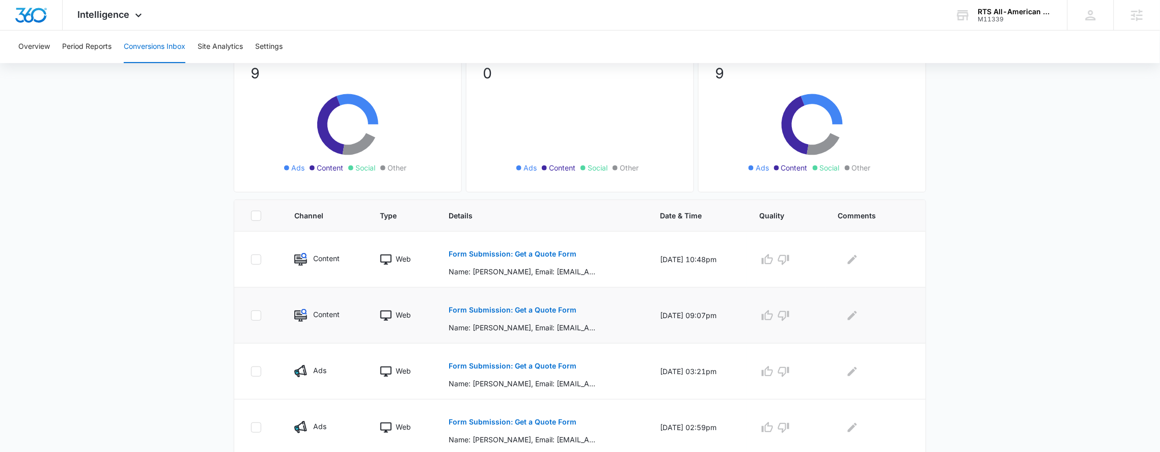
scroll to position [263, 0]
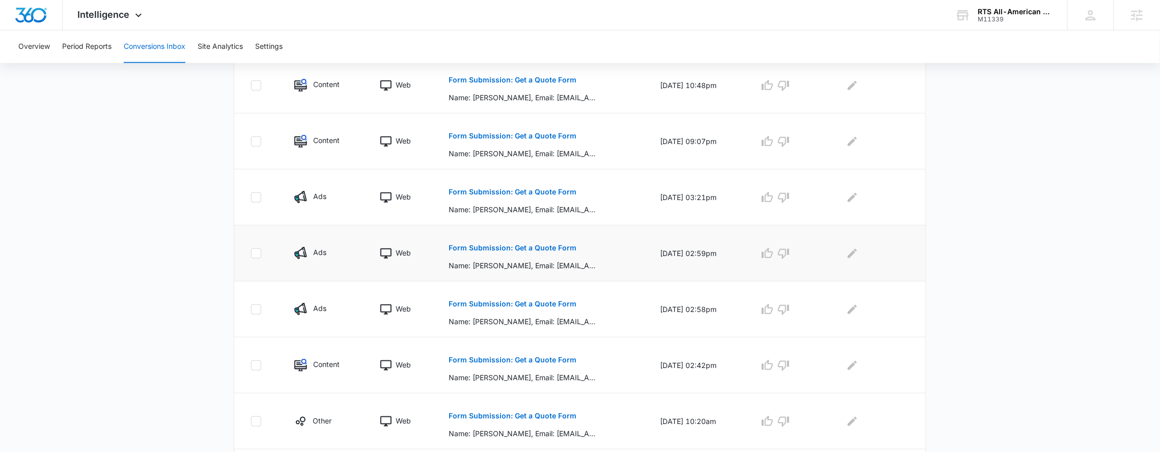
click at [504, 250] on p "Form Submission: Get a Quote Form" at bounding box center [513, 247] width 128 height 7
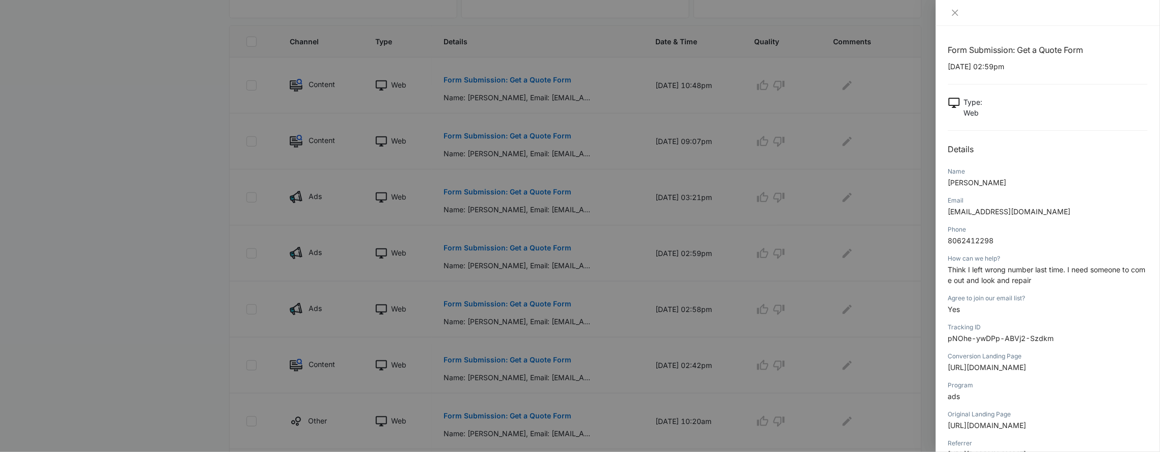
click at [552, 284] on div at bounding box center [580, 226] width 1160 height 452
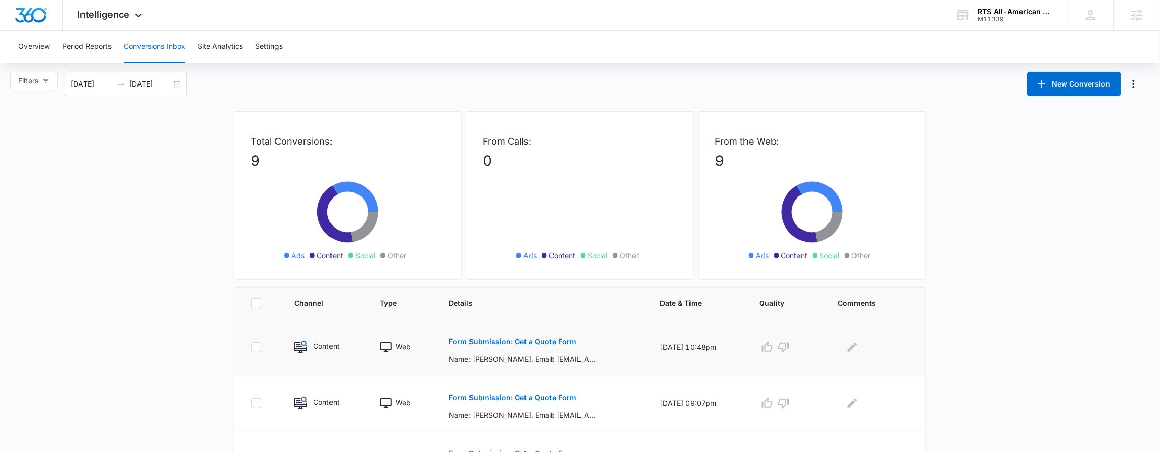
scroll to position [0, 0]
click at [34, 47] on button "Overview" at bounding box center [34, 47] width 32 height 33
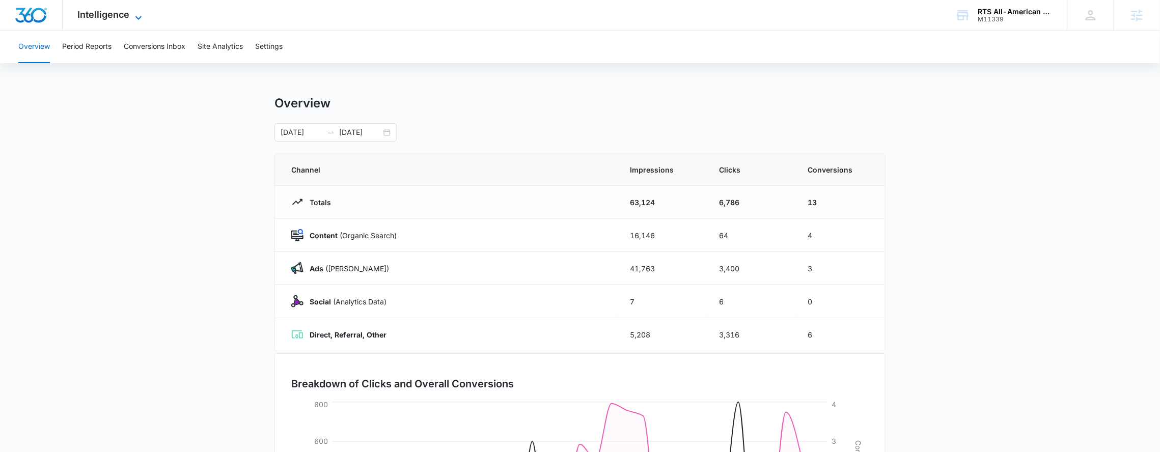
click at [138, 20] on icon at bounding box center [138, 18] width 12 height 12
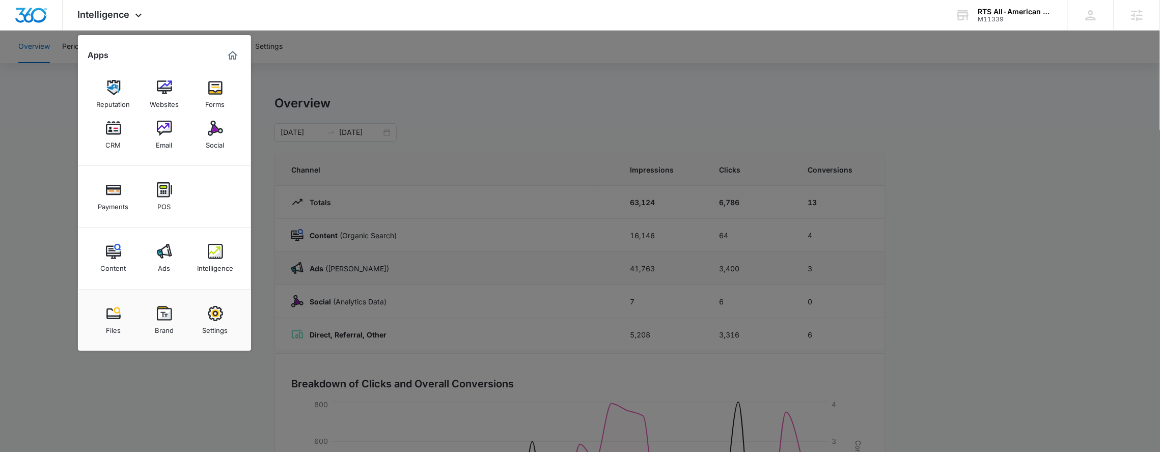
click at [424, 266] on div at bounding box center [580, 226] width 1160 height 452
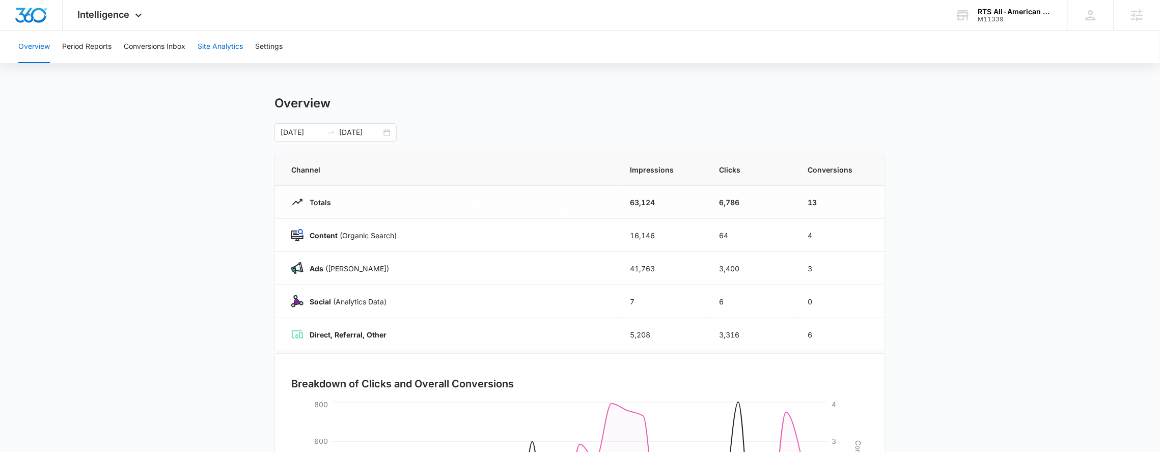
click at [231, 49] on button "Site Analytics" at bounding box center [220, 47] width 45 height 33
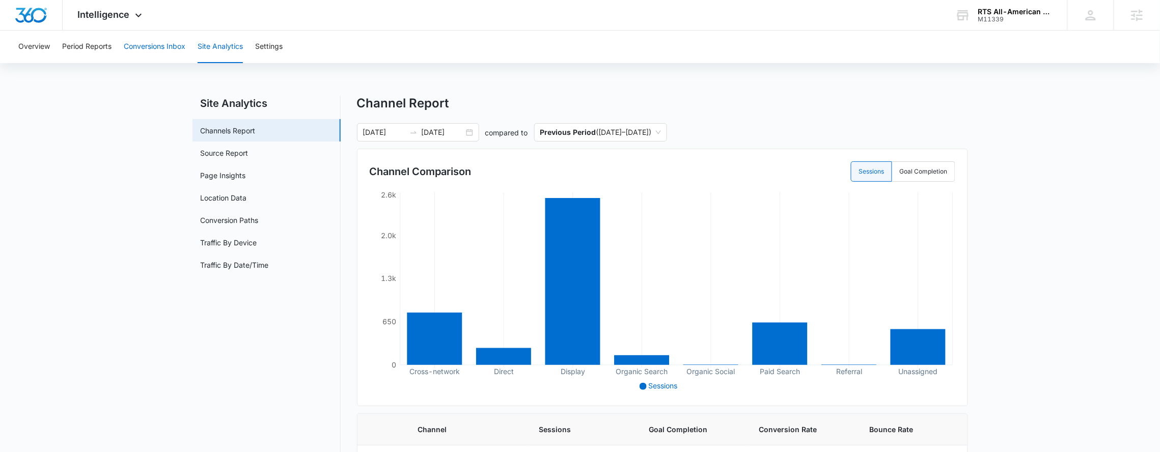
click at [177, 52] on button "Conversions Inbox" at bounding box center [155, 47] width 62 height 33
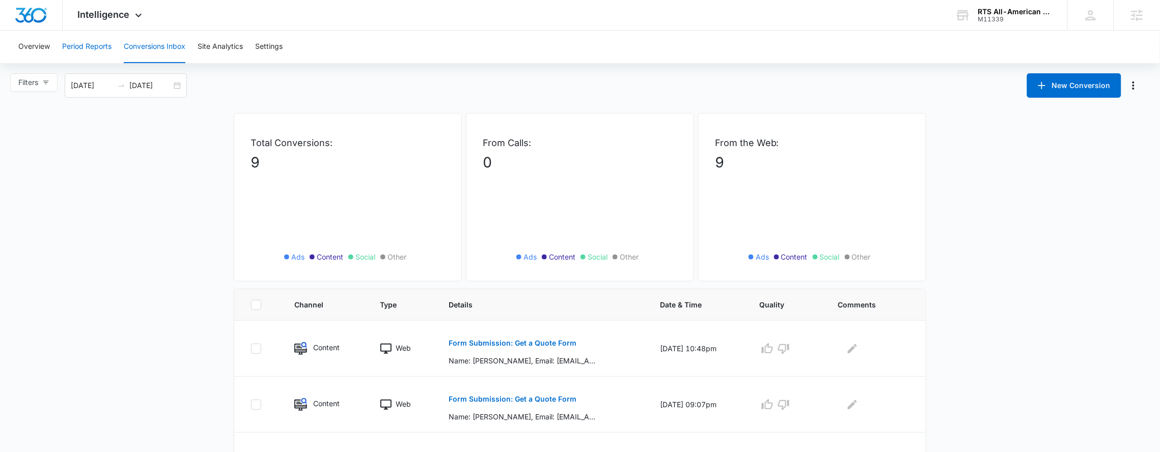
click at [101, 58] on button "Period Reports" at bounding box center [86, 47] width 49 height 33
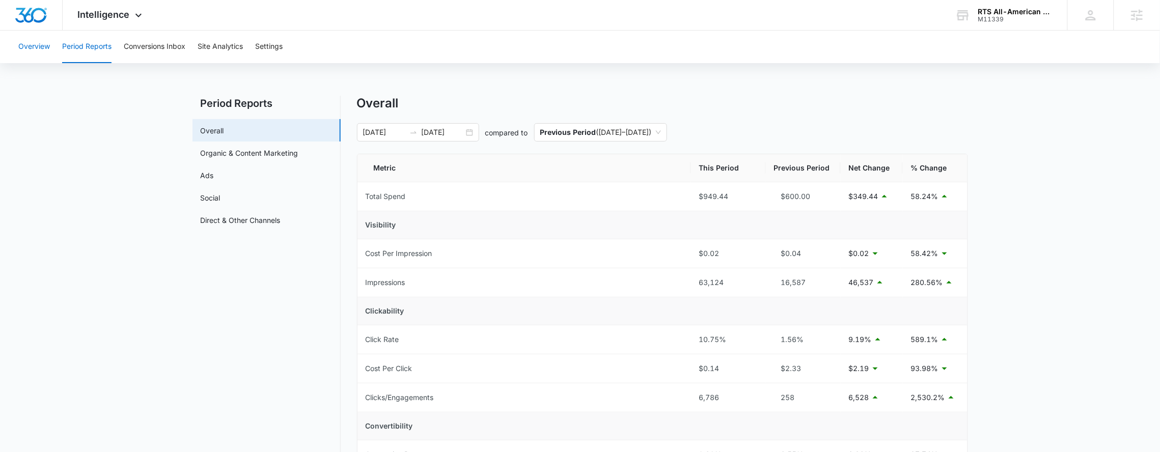
click at [44, 45] on button "Overview" at bounding box center [34, 47] width 32 height 33
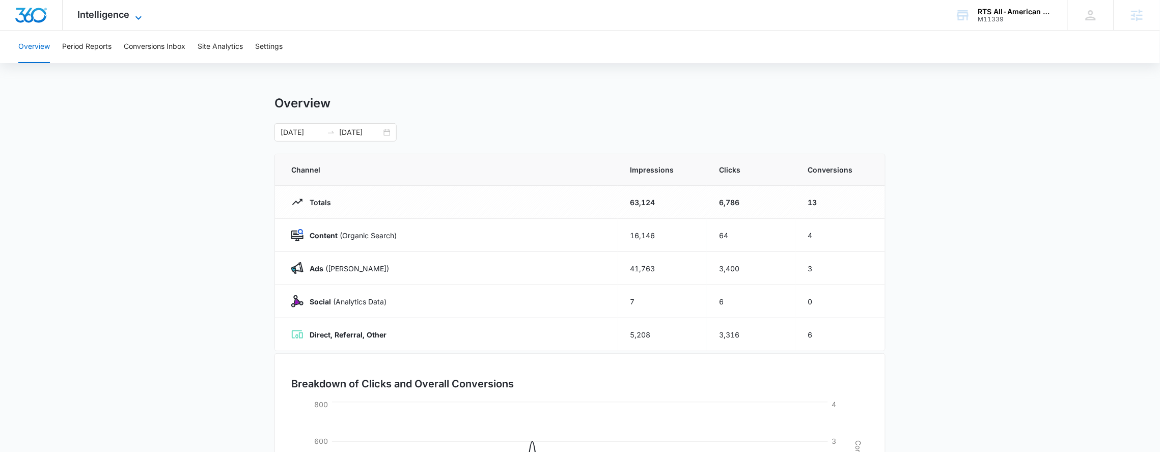
click at [122, 17] on span "Intelligence" at bounding box center [104, 14] width 52 height 11
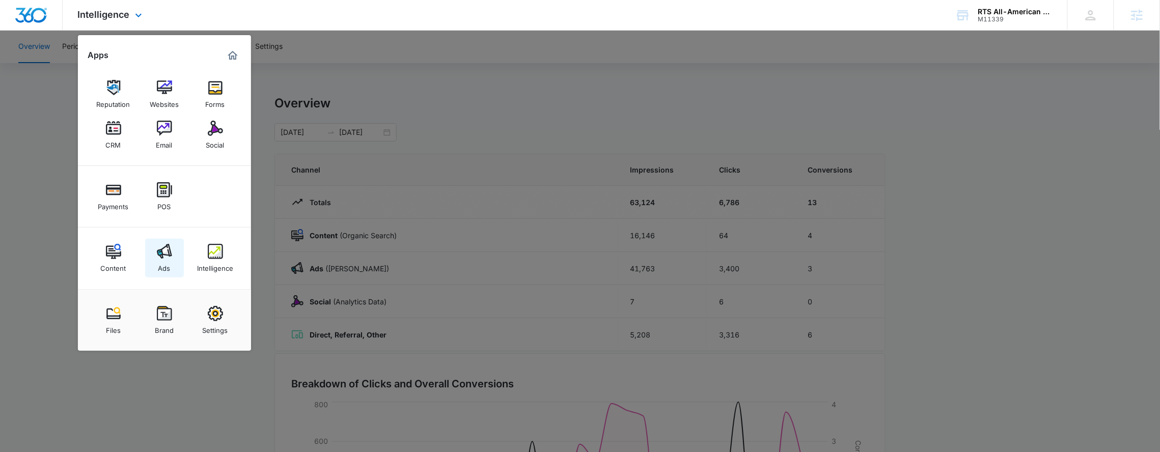
click at [162, 257] on img at bounding box center [164, 251] width 15 height 15
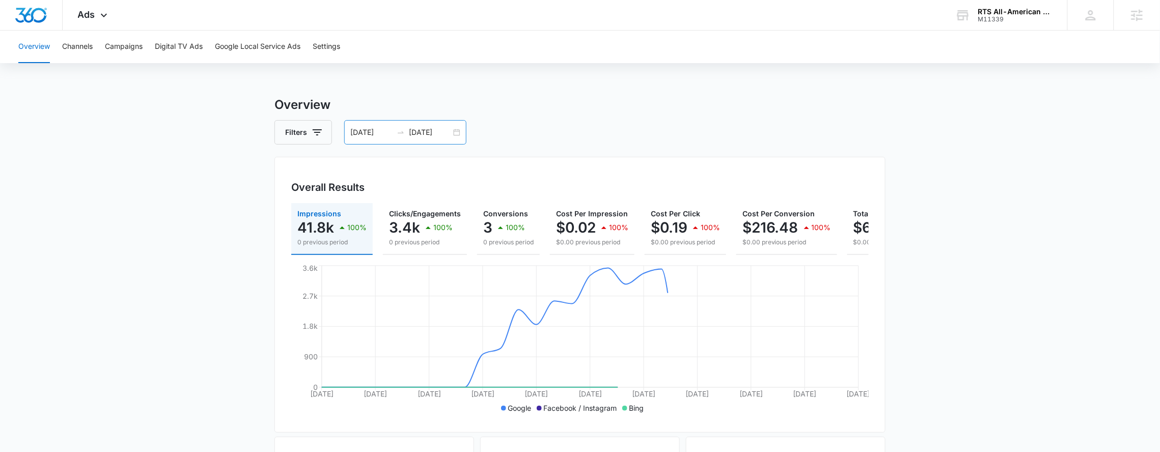
click at [464, 132] on div "[DATE] [DATE]" at bounding box center [405, 132] width 122 height 24
click at [86, 0] on div "Ads Apps Reputation Websites Forms CRM Email Social Payments POS Content Ads In…" at bounding box center [94, 15] width 63 height 30
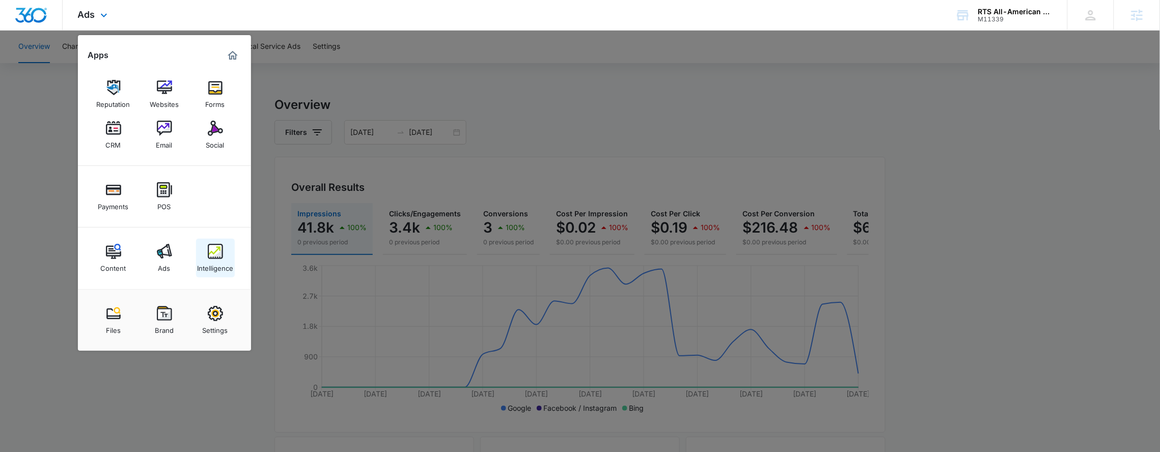
click at [206, 244] on link "Intelligence" at bounding box center [215, 258] width 39 height 39
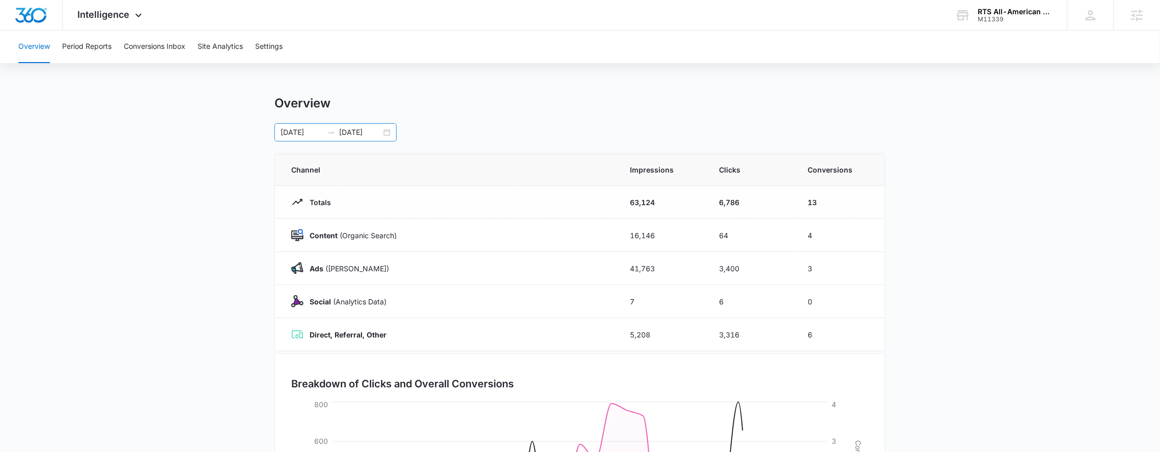
click at [388, 136] on div "[DATE] [DATE]" at bounding box center [335, 132] width 122 height 18
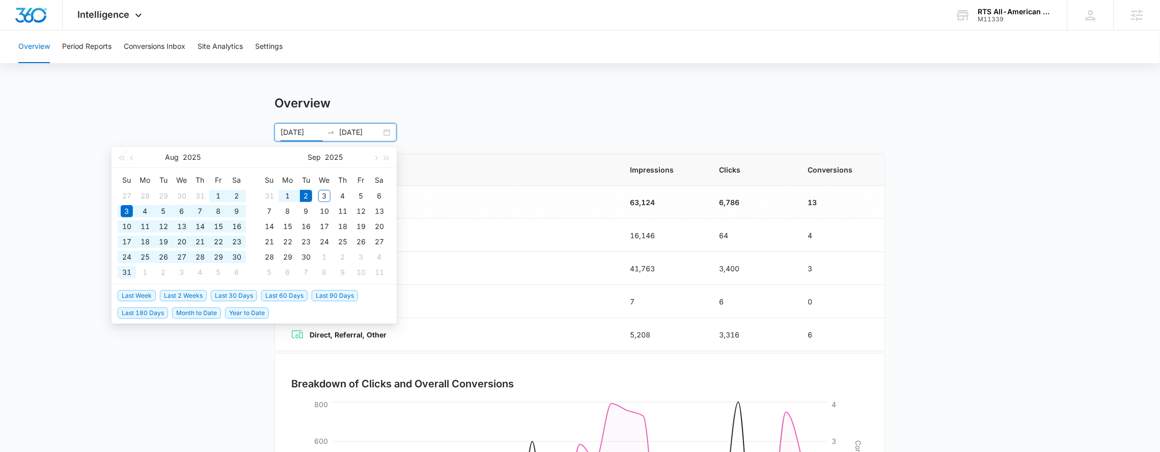
click at [262, 311] on span "Year to Date" at bounding box center [247, 313] width 44 height 11
type input "[DATE]"
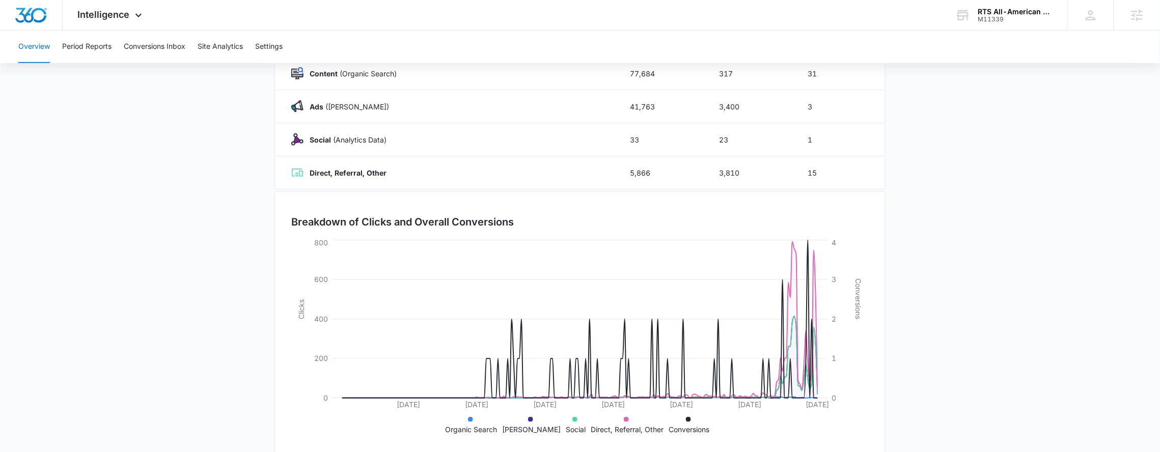
scroll to position [179, 0]
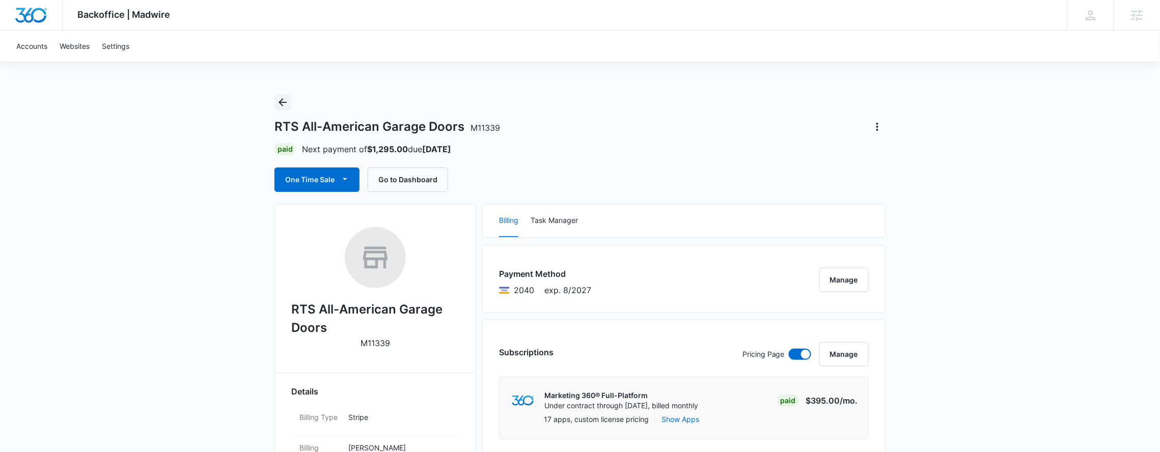
click at [281, 104] on icon "Back" at bounding box center [283, 102] width 8 height 8
